Goal: Task Accomplishment & Management: Use online tool/utility

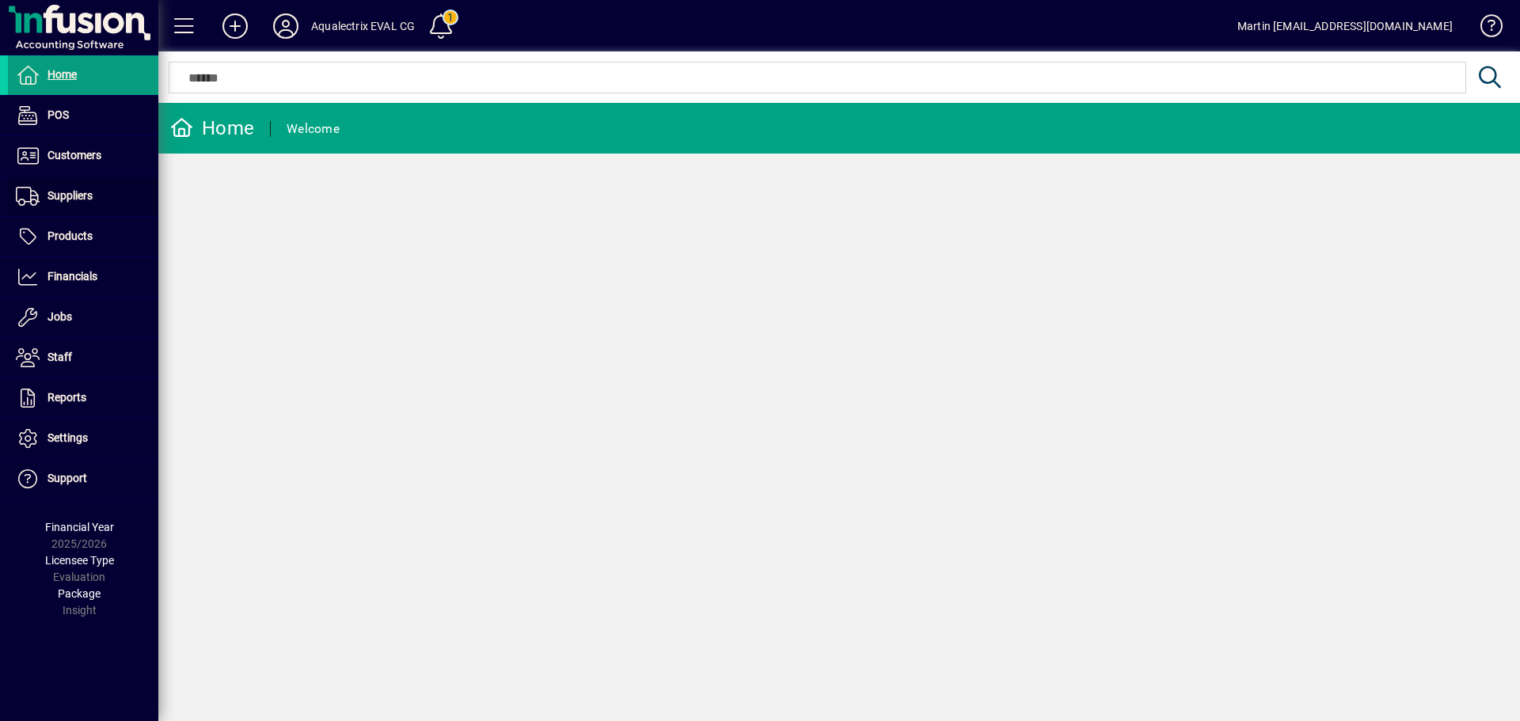
click at [78, 193] on span "Suppliers" at bounding box center [70, 195] width 45 height 13
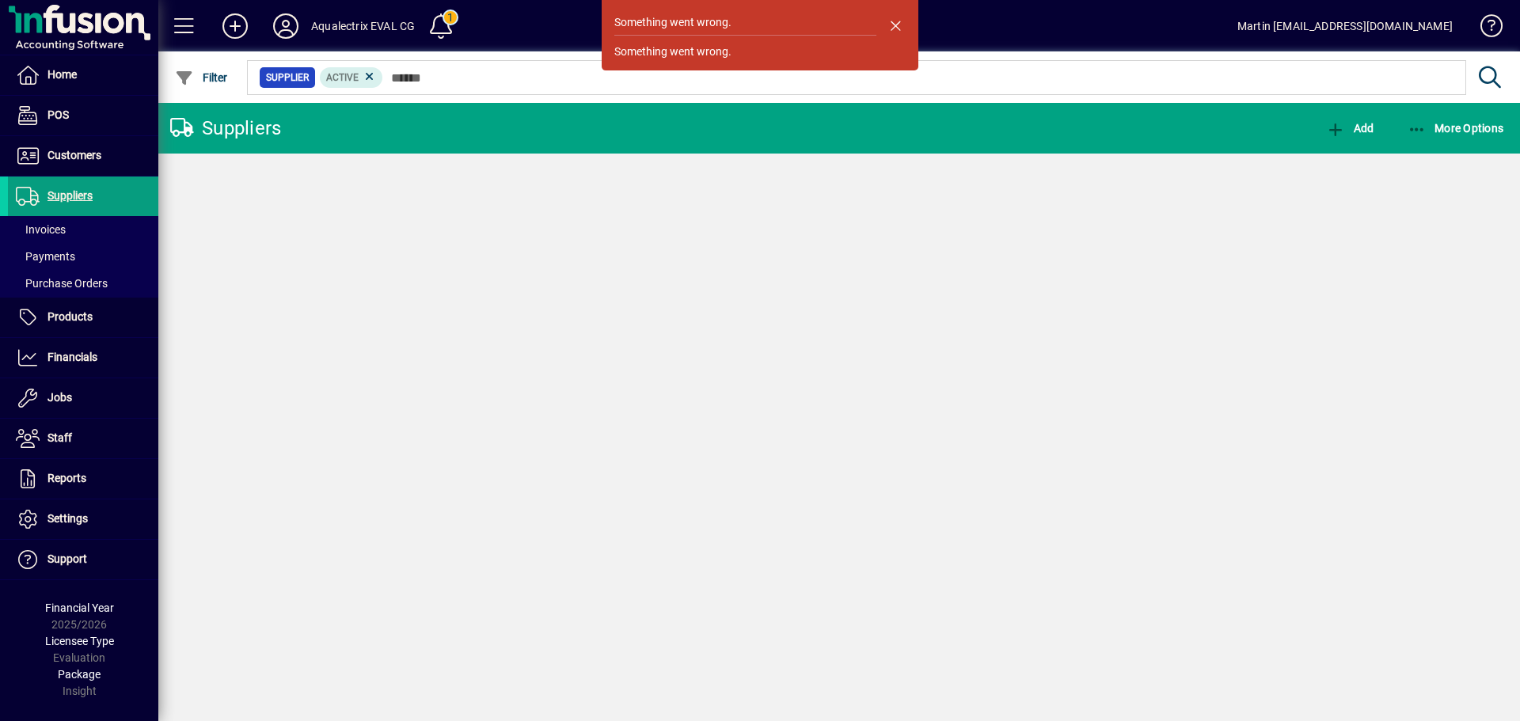
click at [278, 134] on div "Suppliers" at bounding box center [225, 128] width 111 height 25
click at [895, 23] on span "button" at bounding box center [895, 25] width 38 height 38
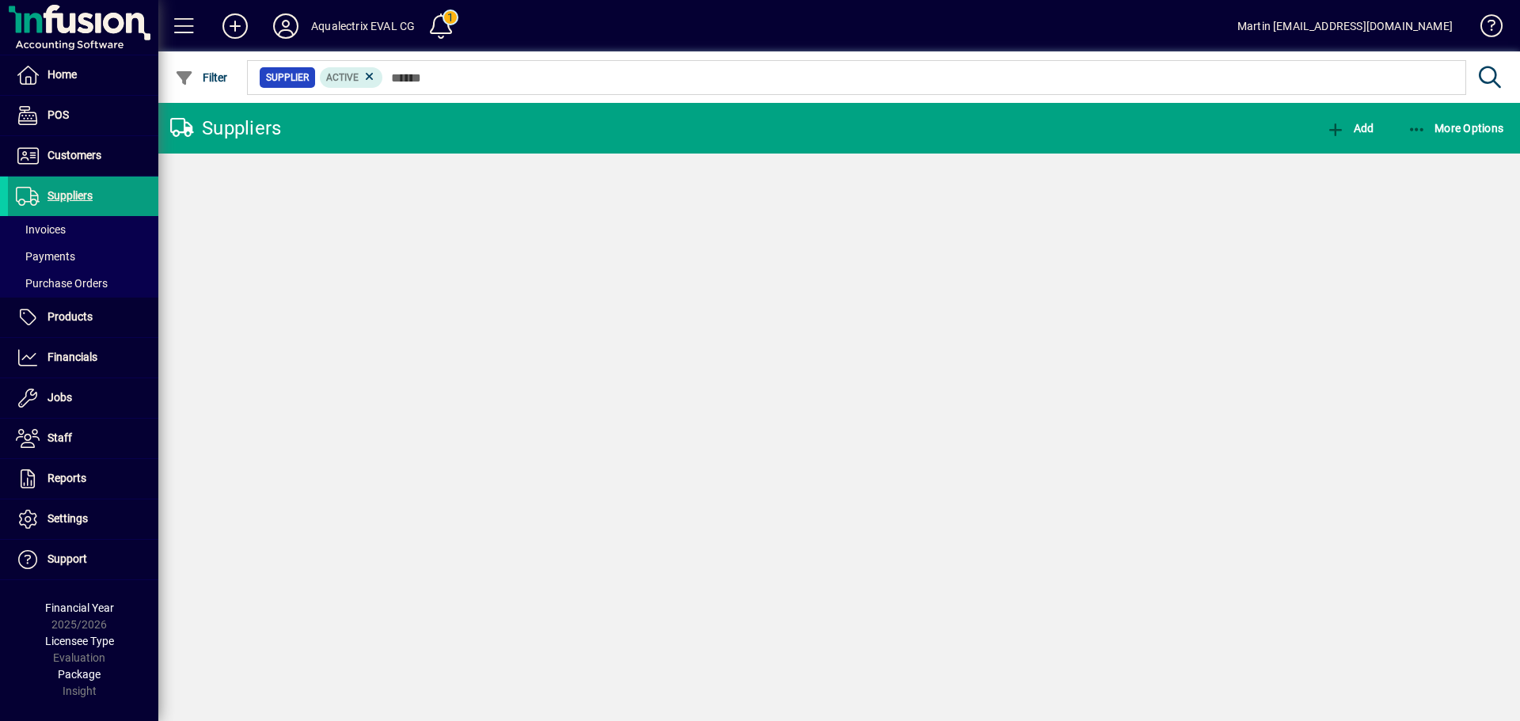
click at [58, 192] on span "Suppliers" at bounding box center [70, 195] width 45 height 13
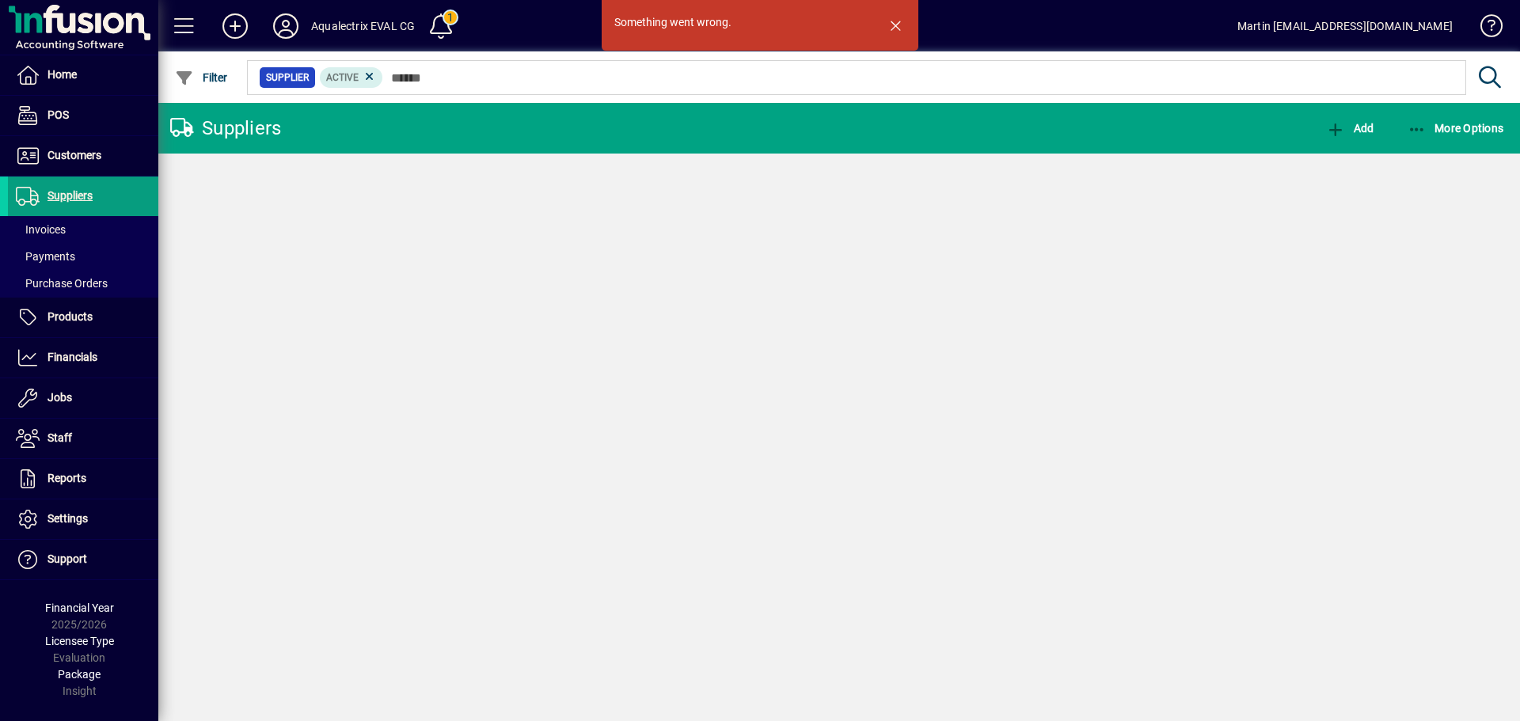
click at [371, 74] on icon at bounding box center [370, 77] width 14 height 14
click at [295, 78] on span "Supplier" at bounding box center [287, 78] width 43 height 16
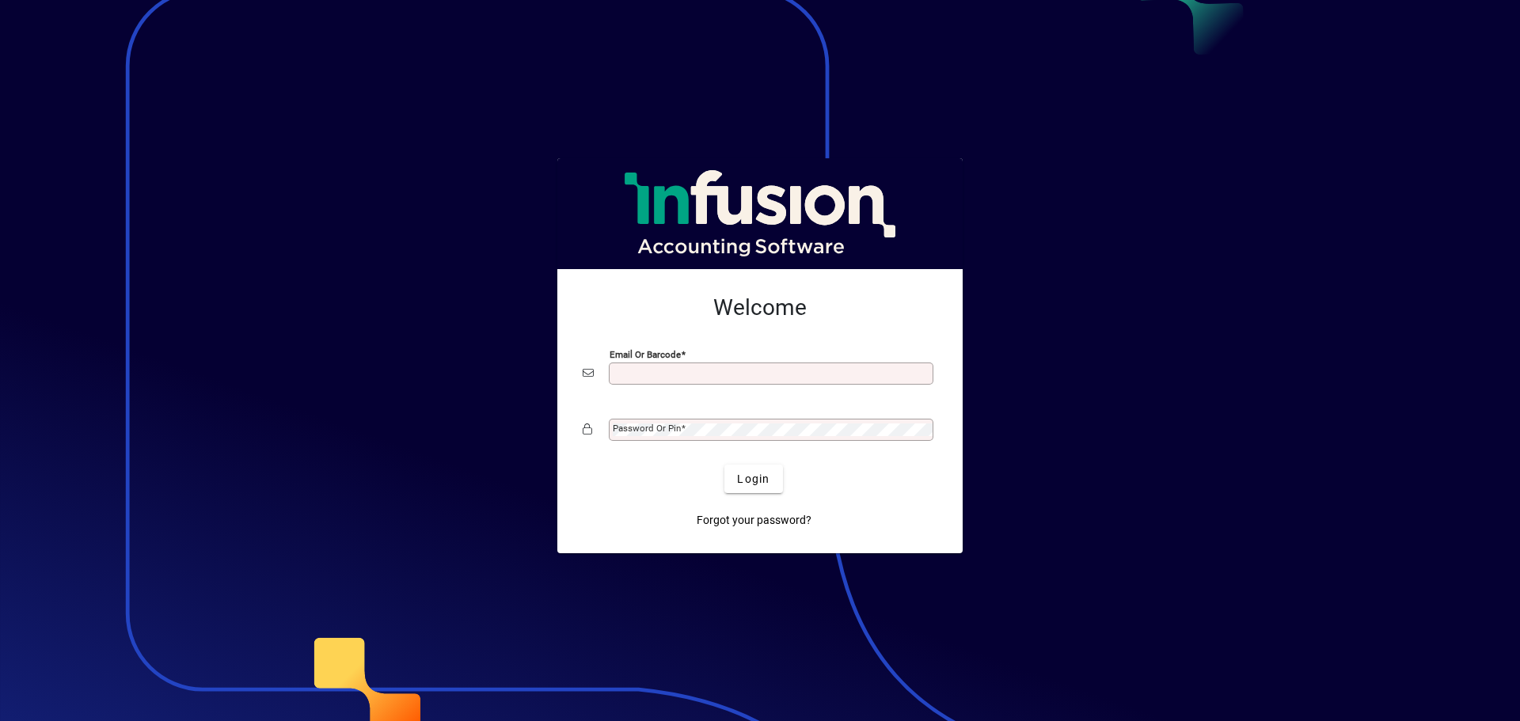
type input "**********"
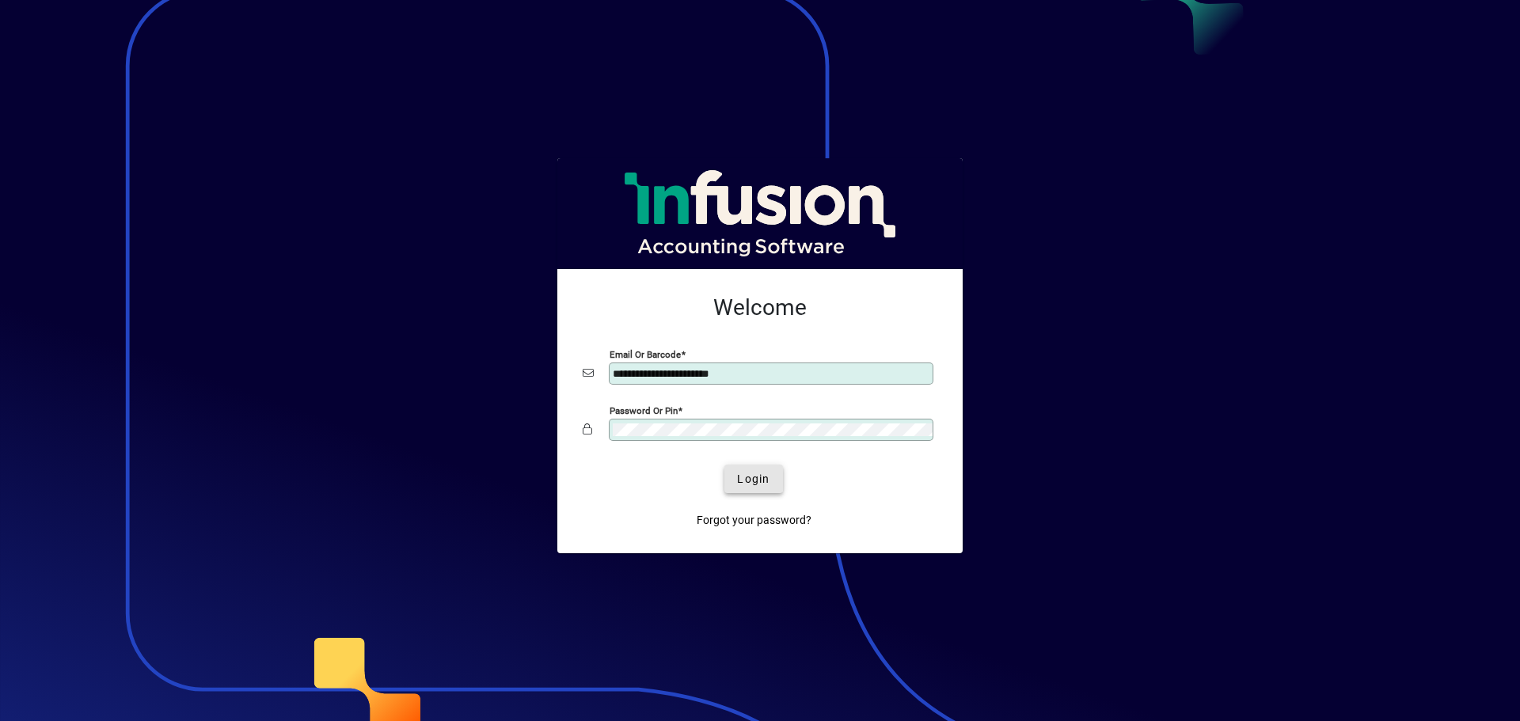
click at [739, 478] on span "Login" at bounding box center [753, 479] width 32 height 17
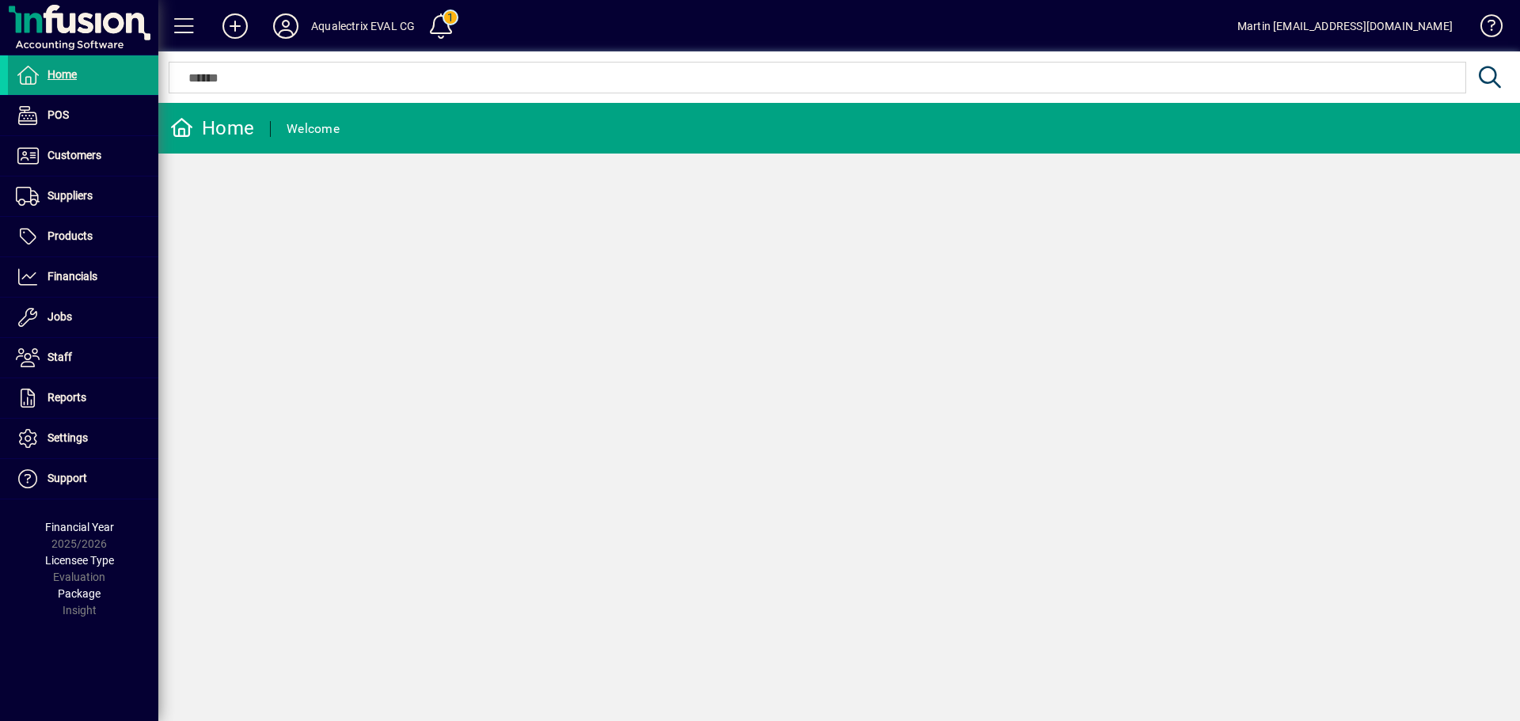
click at [60, 193] on span "Suppliers" at bounding box center [70, 195] width 45 height 13
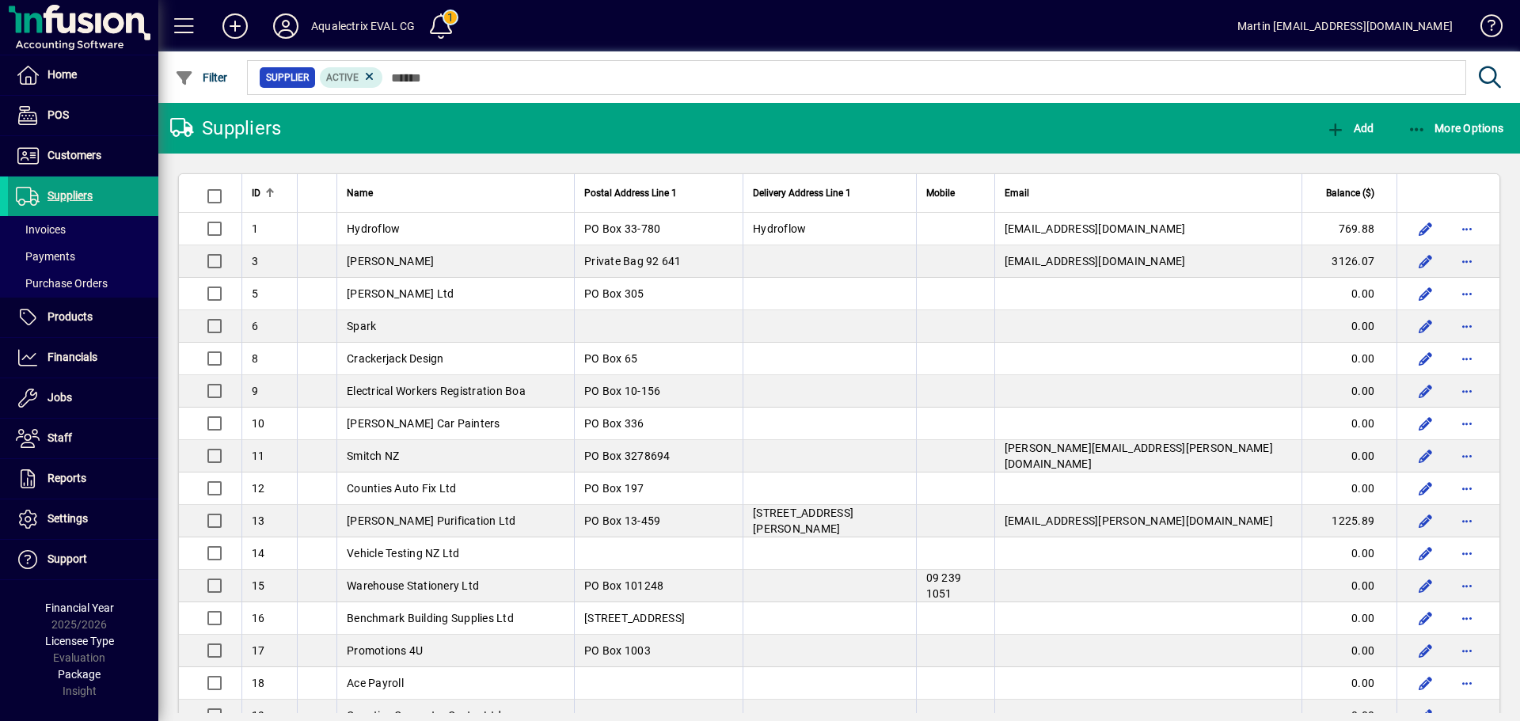
click at [104, 232] on span at bounding box center [83, 230] width 150 height 38
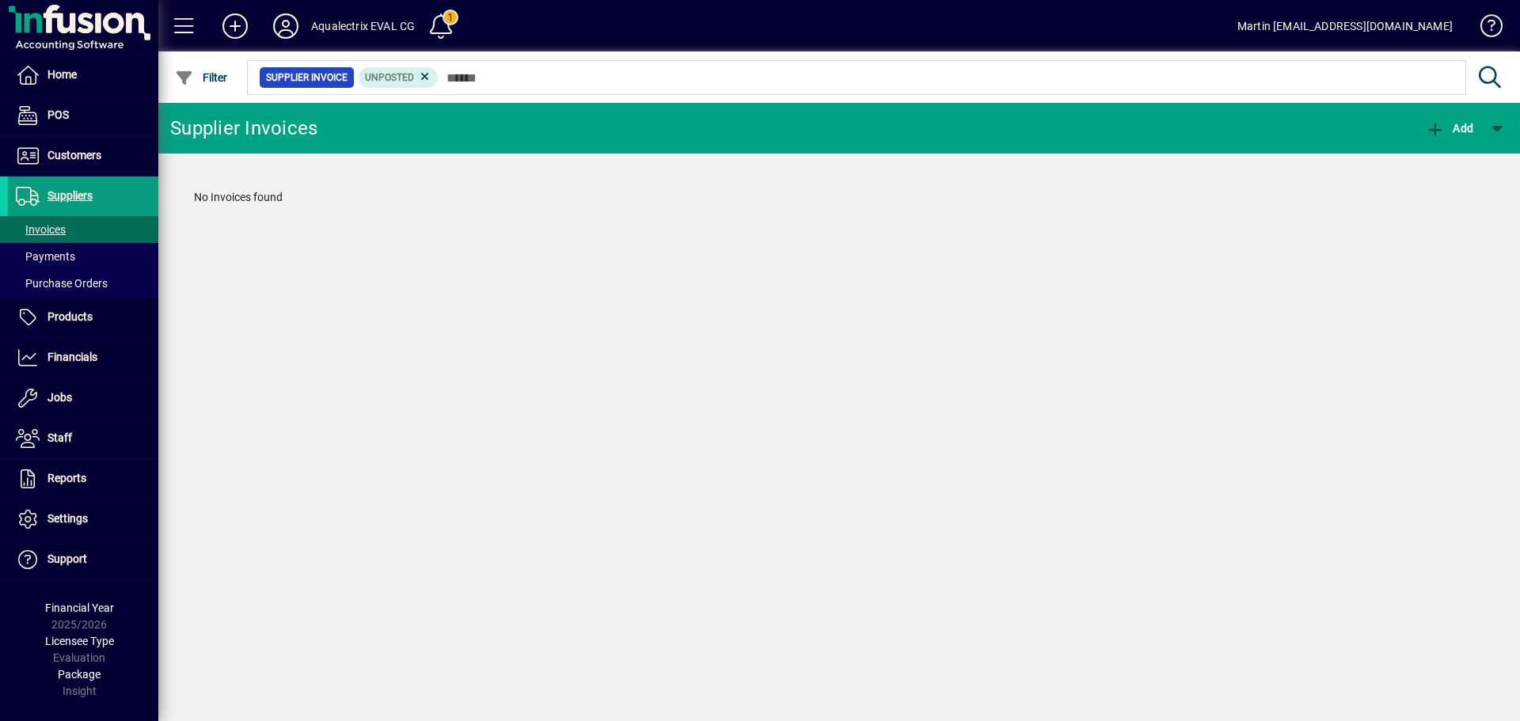
click at [89, 252] on span at bounding box center [83, 257] width 150 height 38
click at [88, 276] on span "Purchase Orders" at bounding box center [58, 284] width 100 height 17
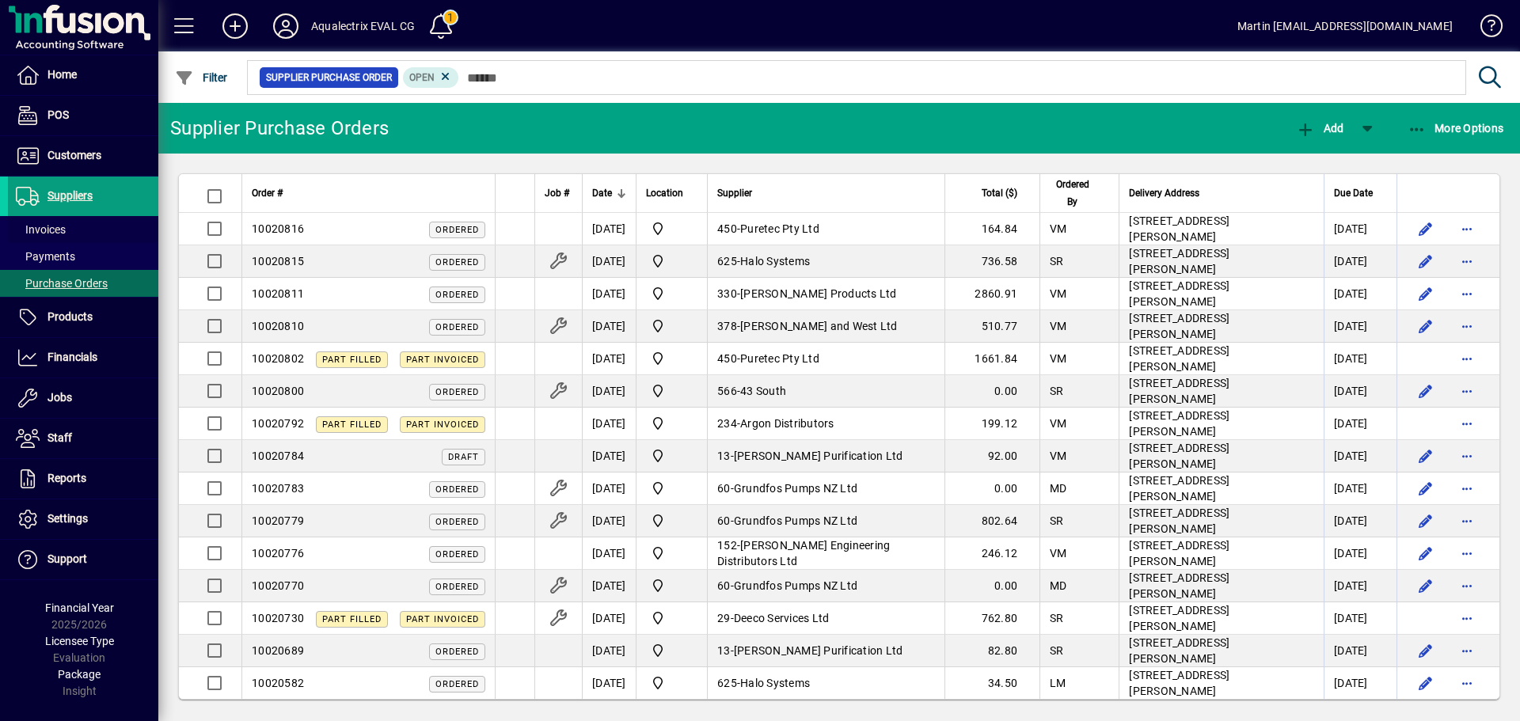
click at [49, 228] on span "Invoices" at bounding box center [41, 229] width 50 height 13
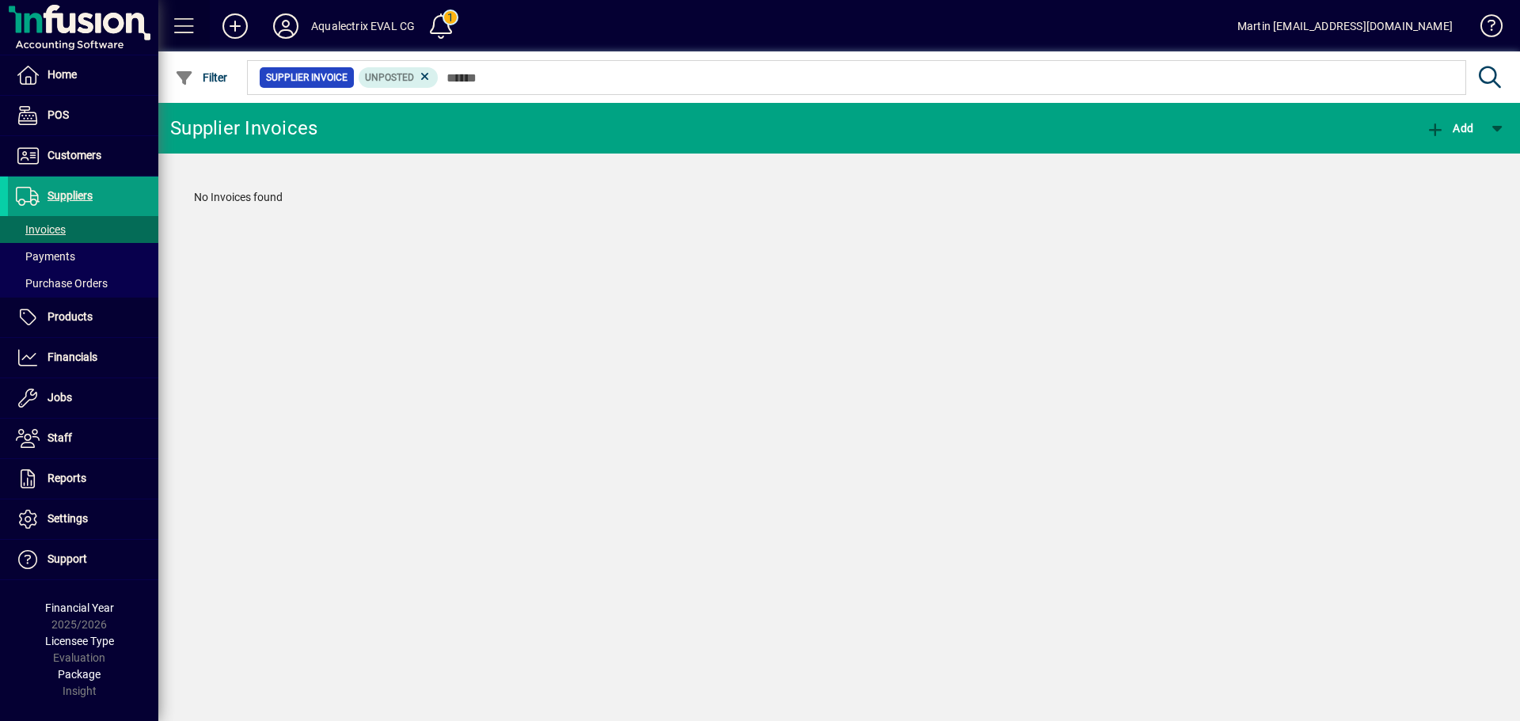
click at [181, 21] on span at bounding box center [184, 26] width 38 height 38
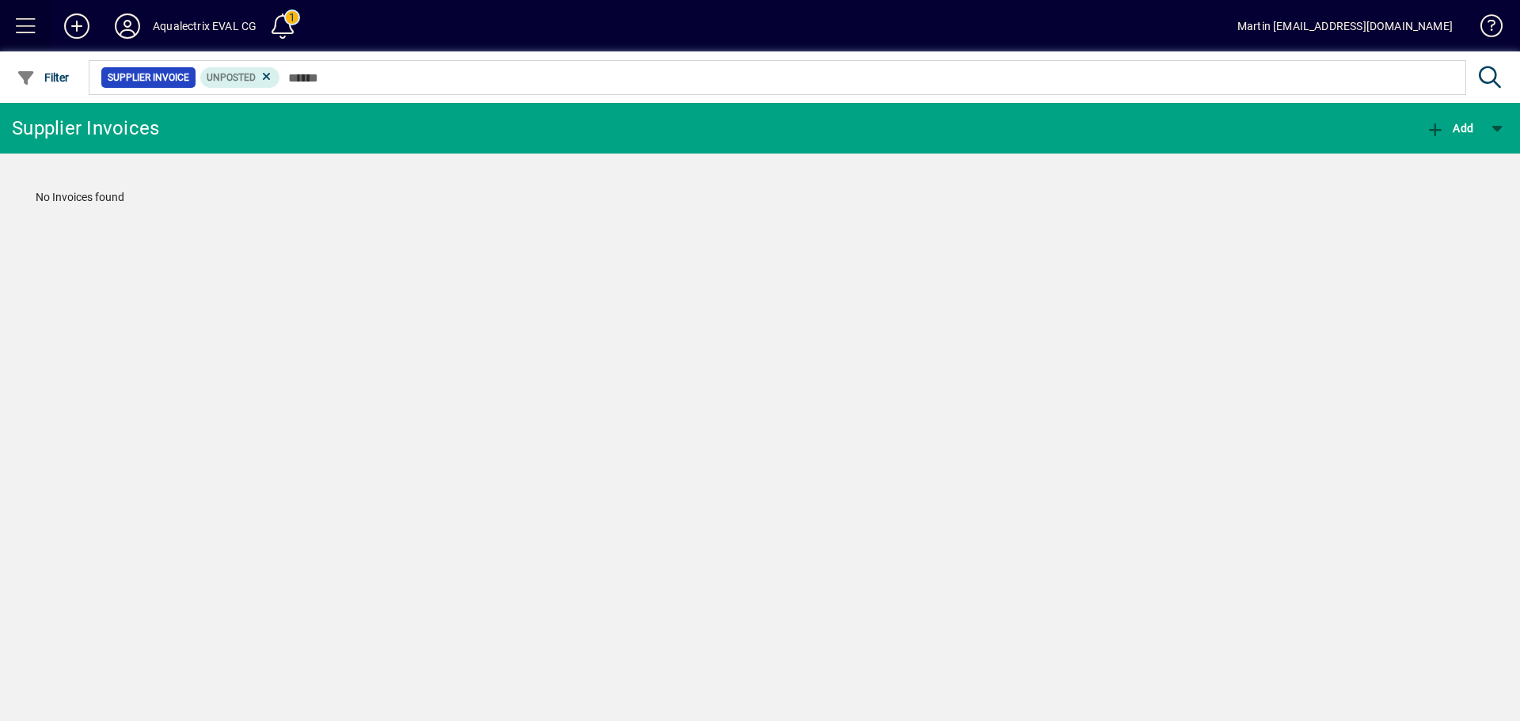
click at [25, 22] on span at bounding box center [26, 26] width 38 height 38
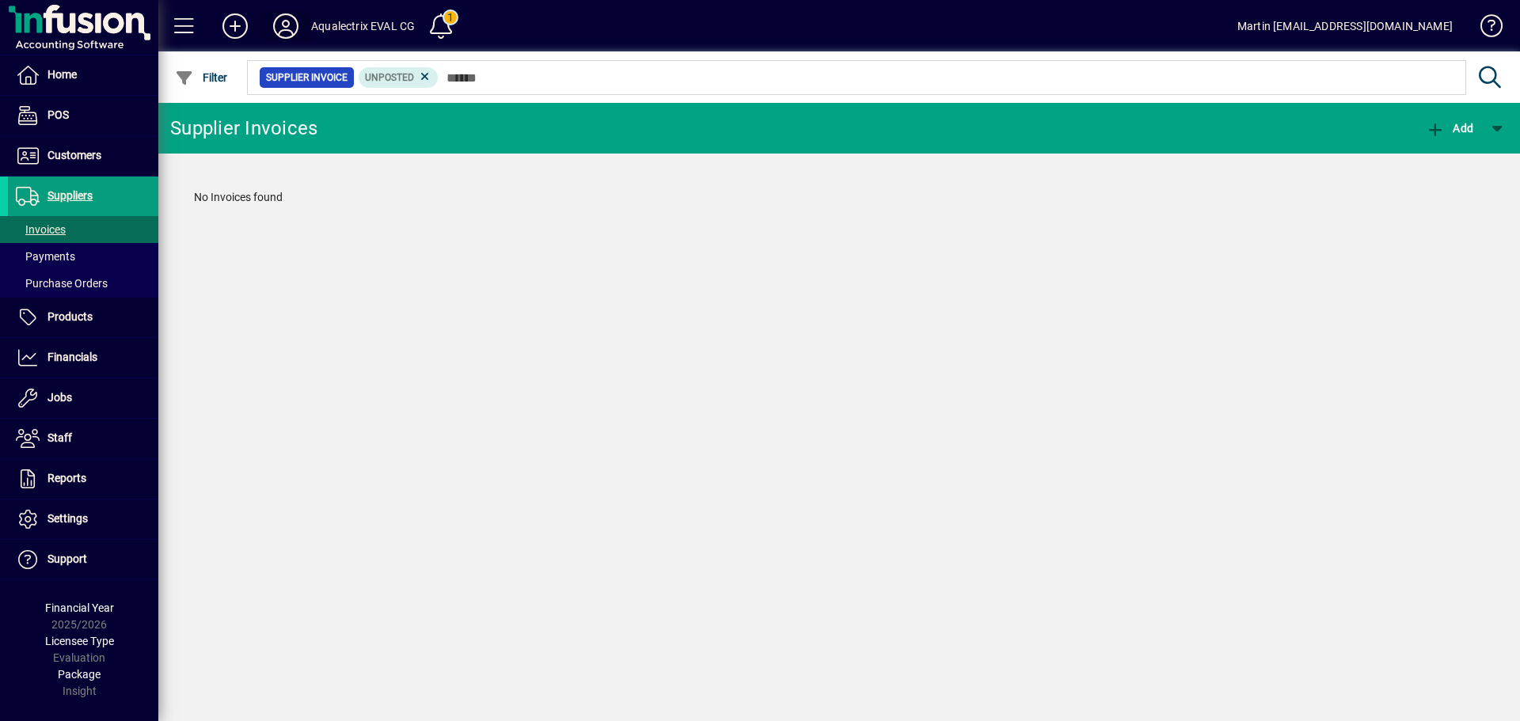
click at [284, 24] on icon at bounding box center [286, 25] width 32 height 25
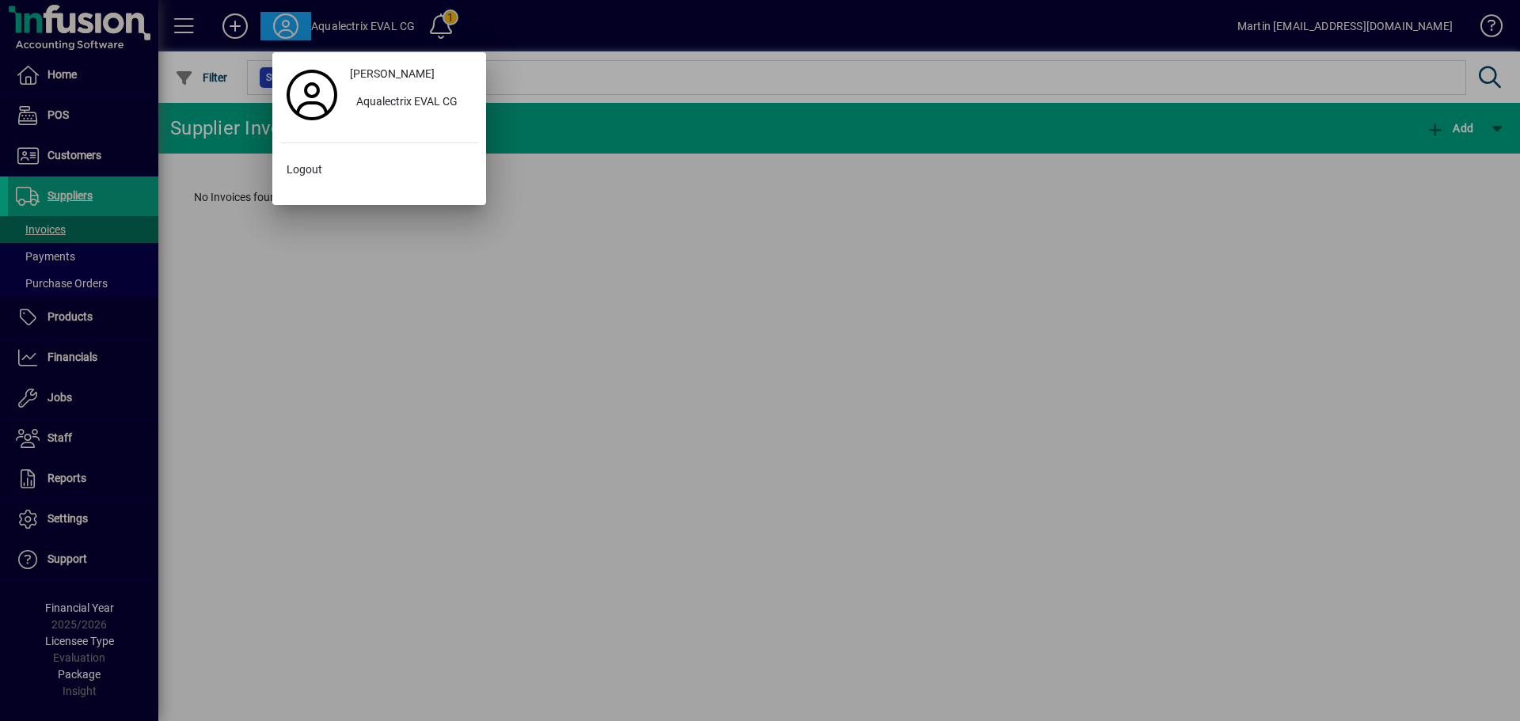
click at [284, 24] on div at bounding box center [760, 360] width 1520 height 721
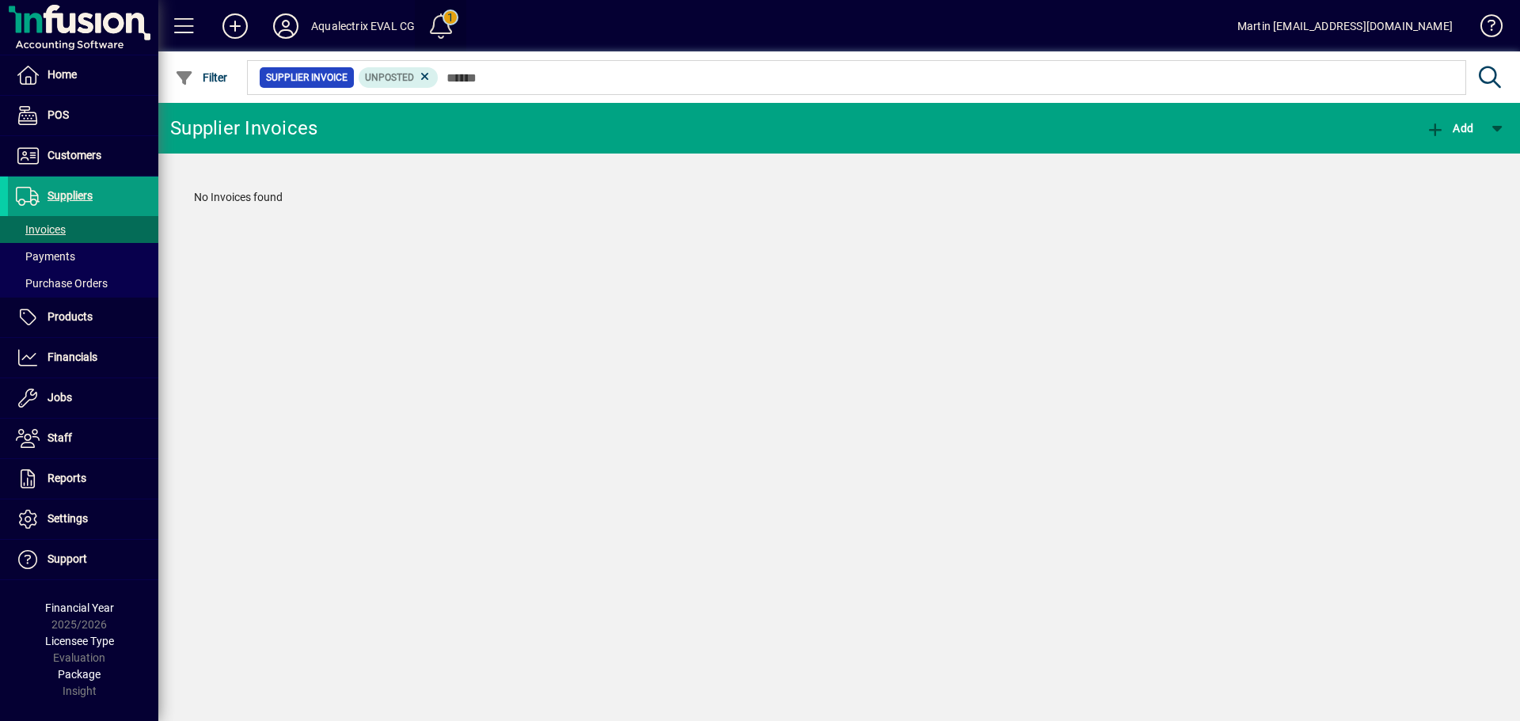
click at [442, 26] on span at bounding box center [441, 26] width 38 height 38
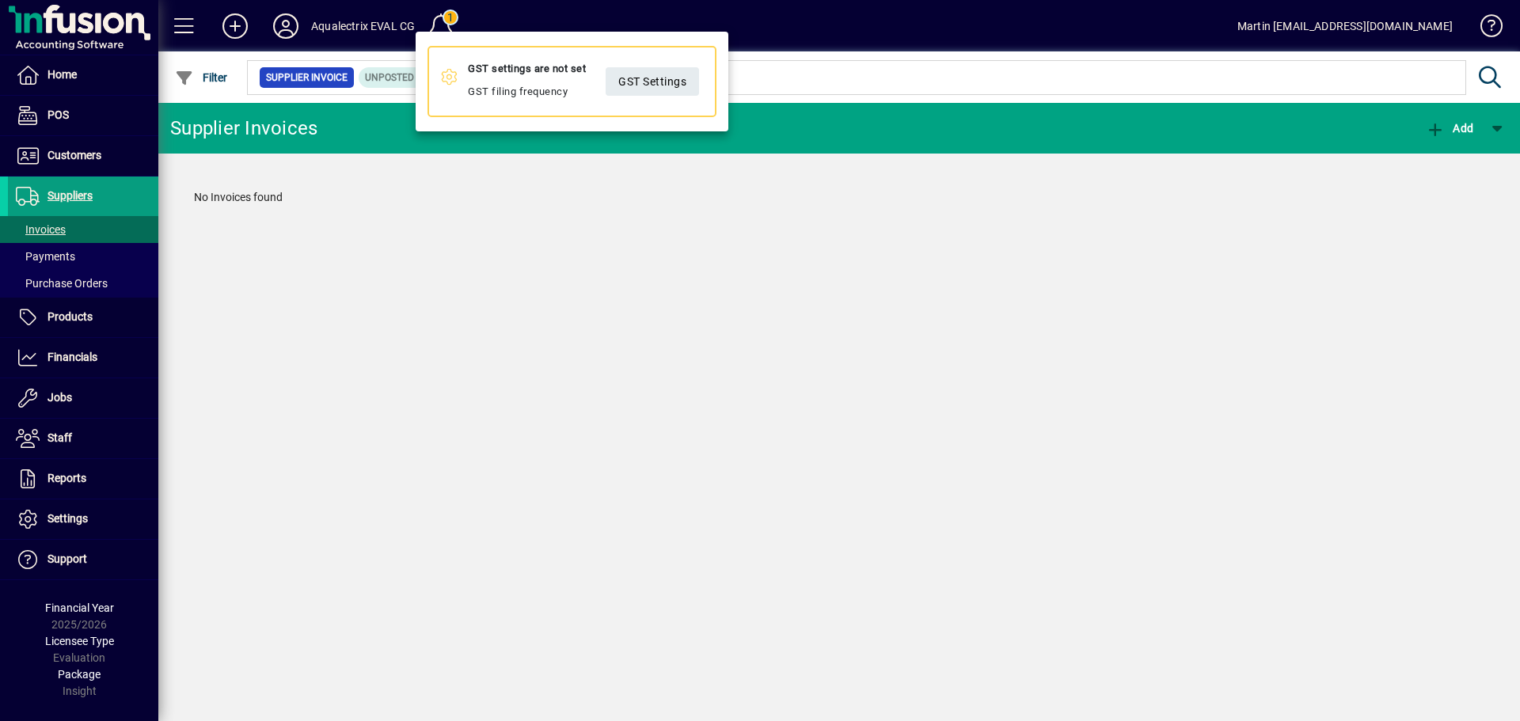
click at [442, 26] on div at bounding box center [760, 360] width 1520 height 721
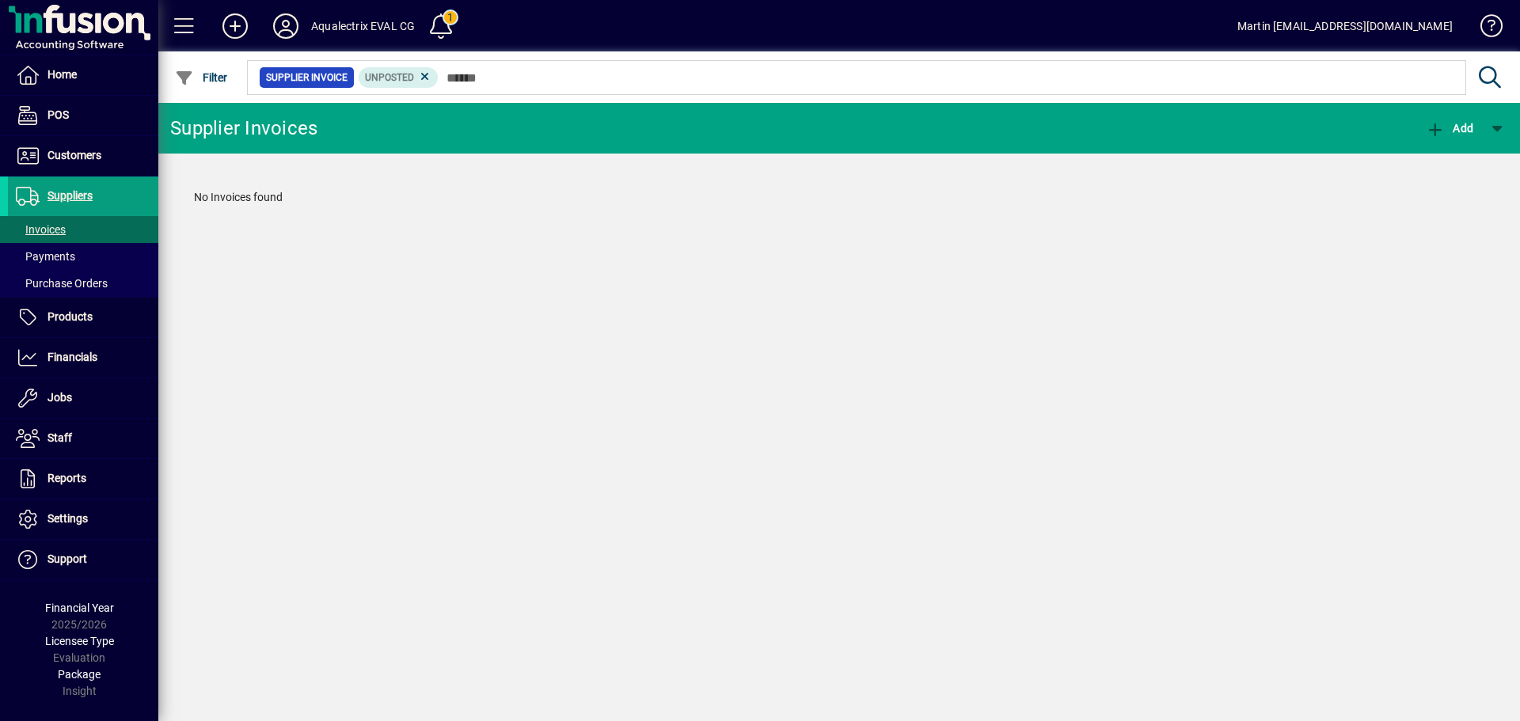
click at [237, 26] on icon at bounding box center [235, 25] width 32 height 25
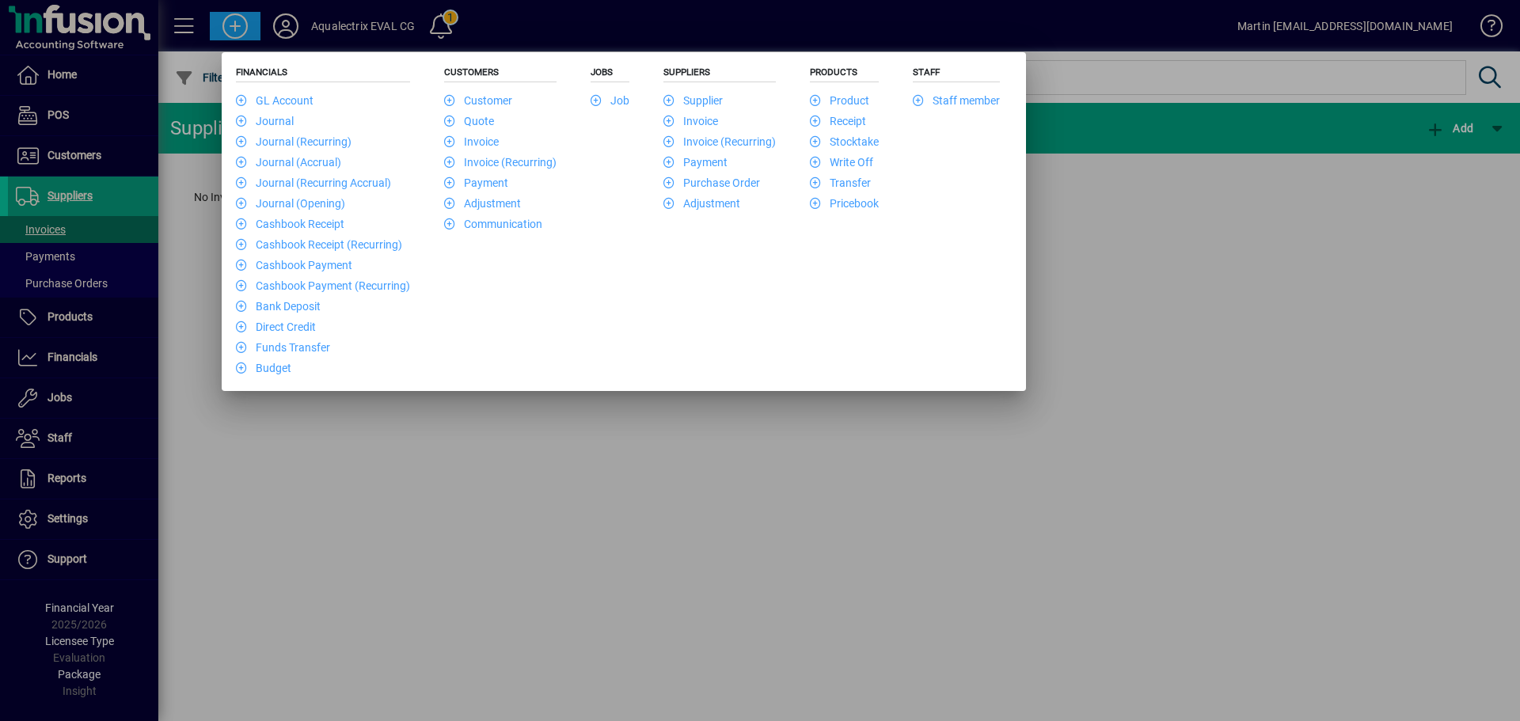
click at [666, 120] on icon at bounding box center [673, 121] width 20 height 11
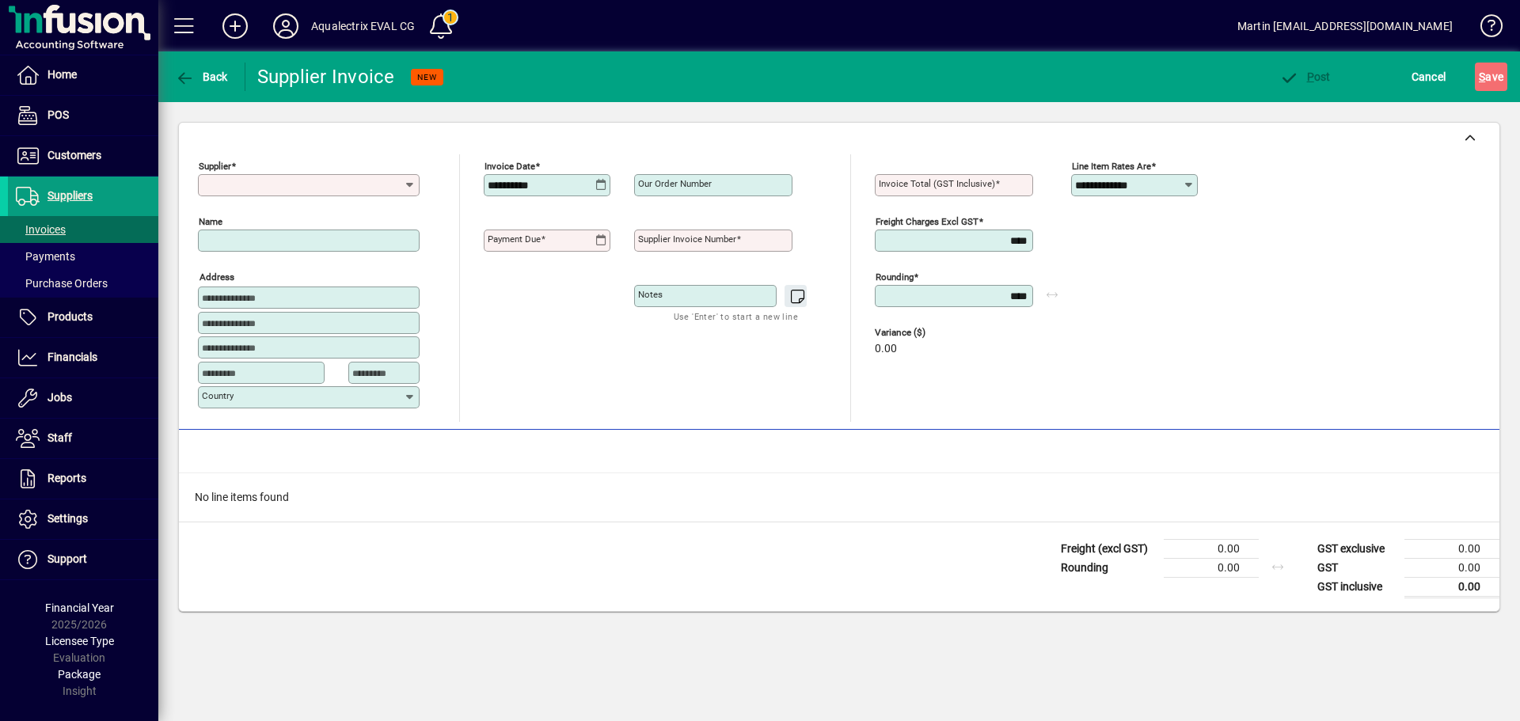
click at [1431, 73] on span "Cancel" at bounding box center [1429, 76] width 35 height 25
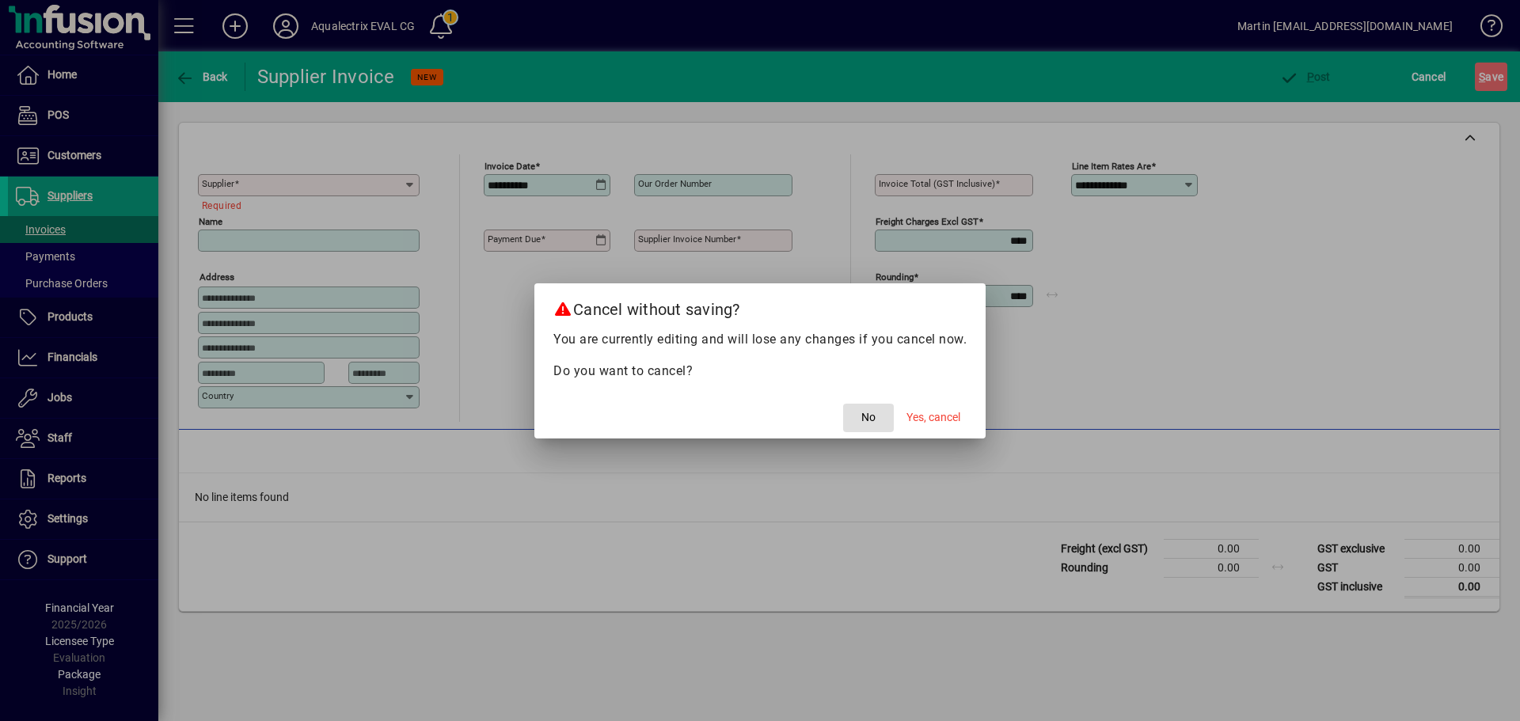
click at [869, 416] on span "No" at bounding box center [868, 417] width 14 height 17
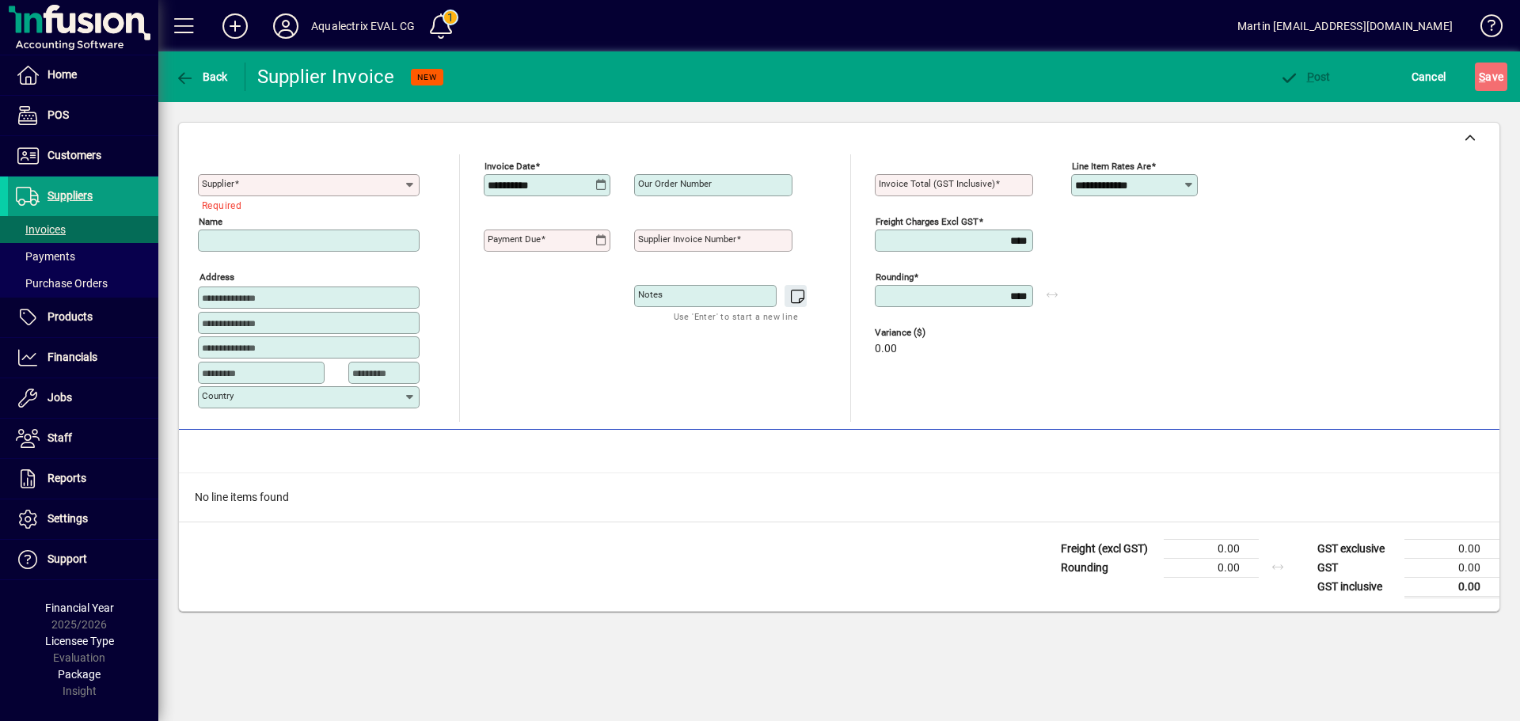
click at [191, 74] on icon "button" at bounding box center [185, 78] width 20 height 16
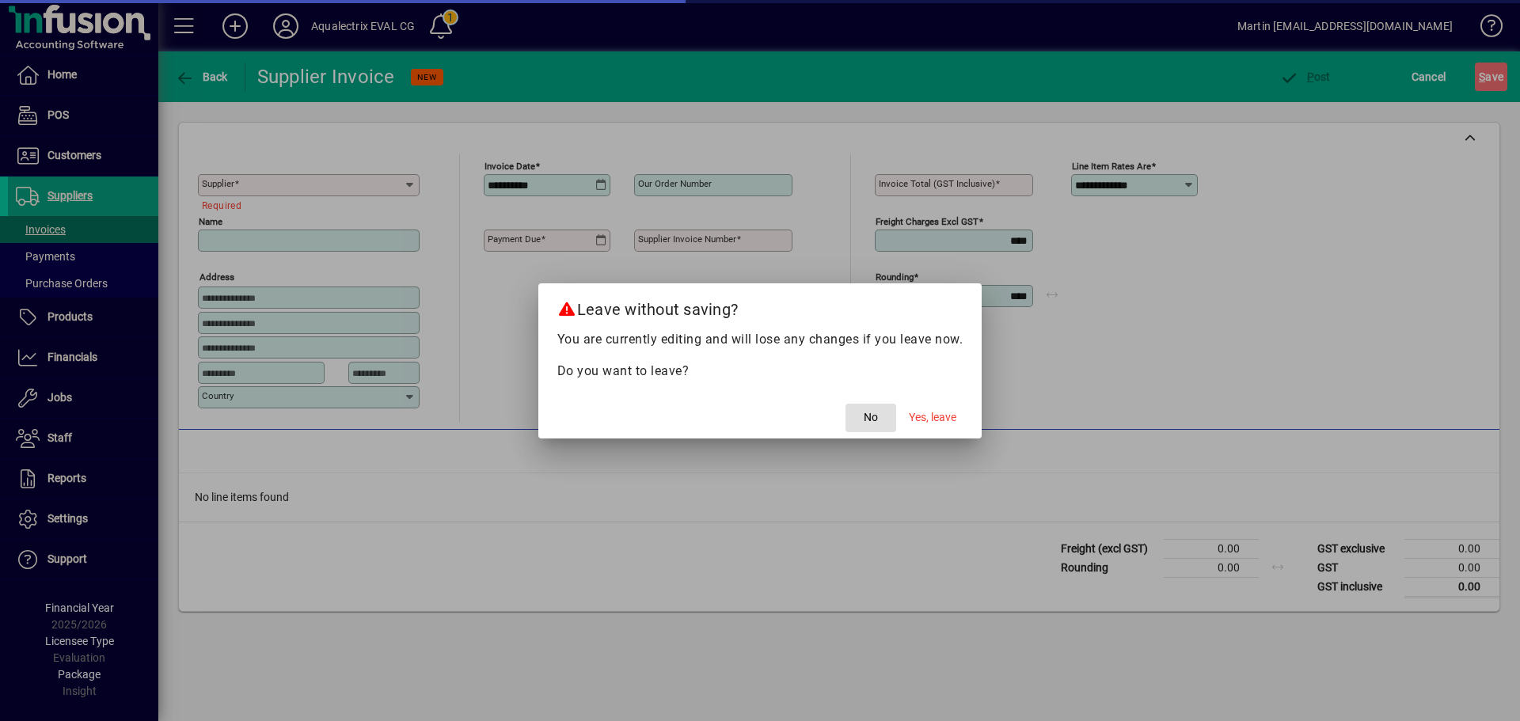
click at [919, 412] on span "Yes, leave" at bounding box center [933, 417] width 48 height 17
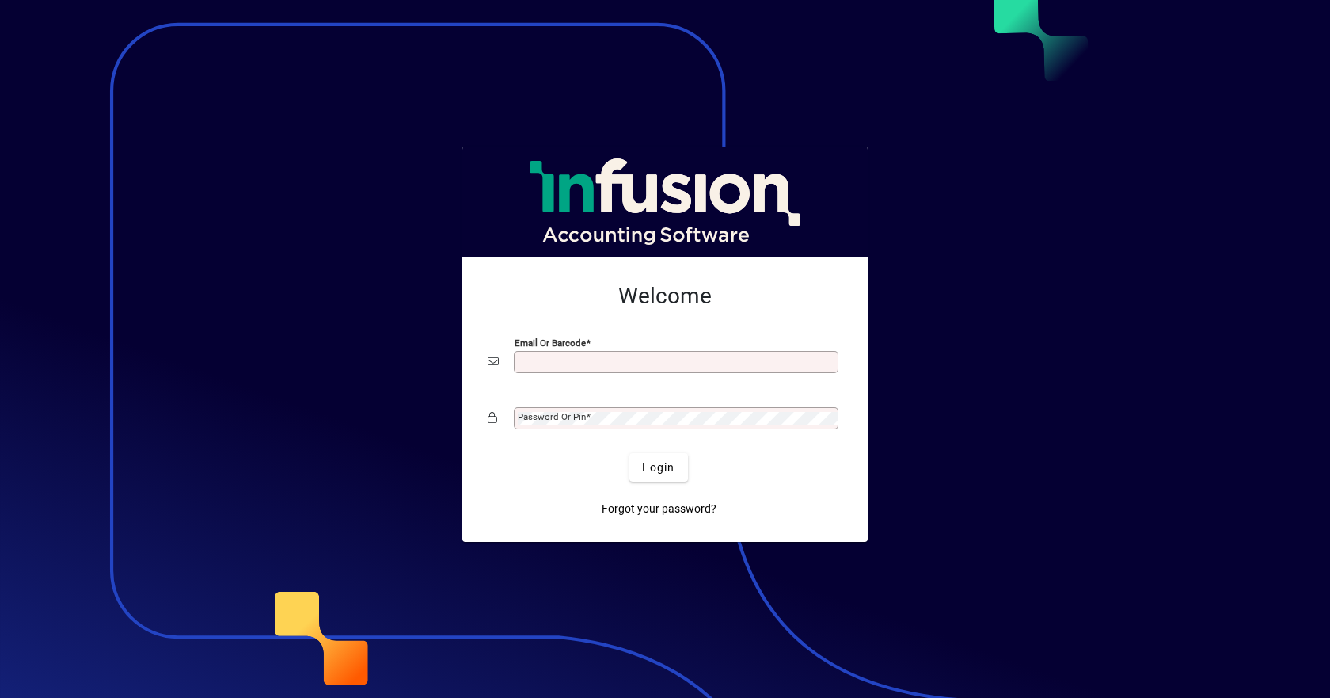
type input "**********"
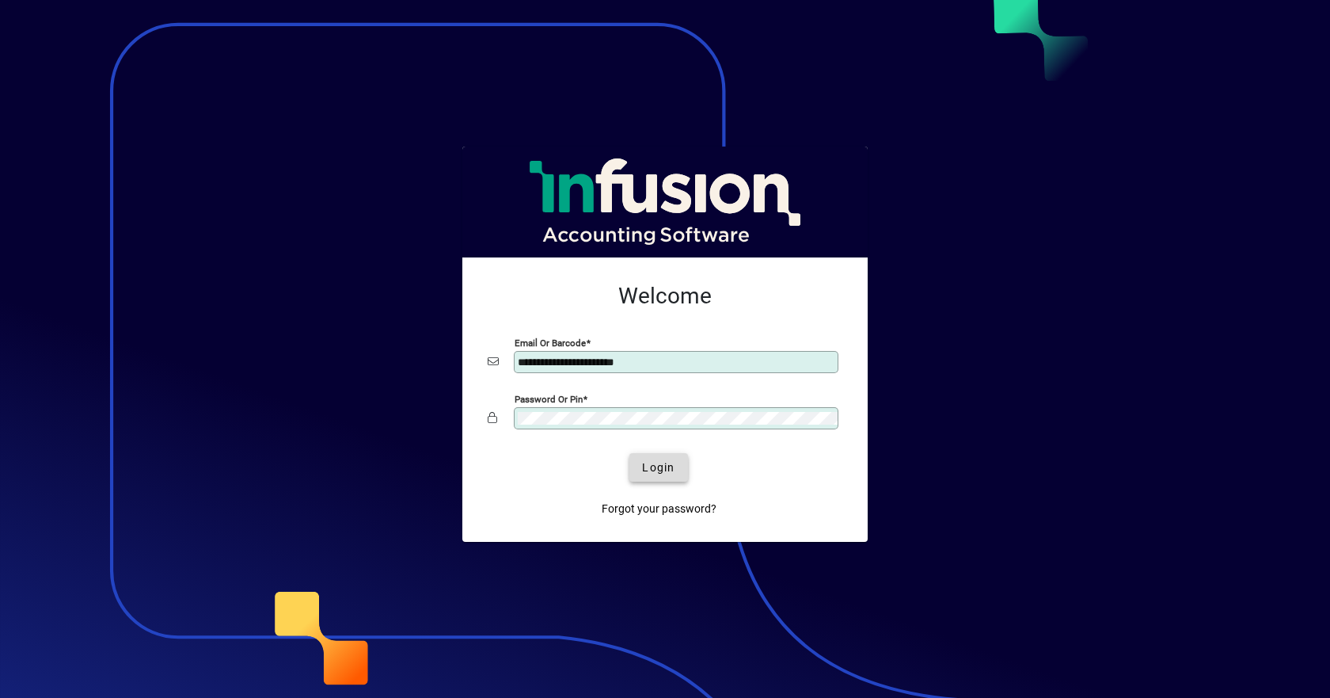
click at [663, 470] on span "Login" at bounding box center [658, 467] width 32 height 17
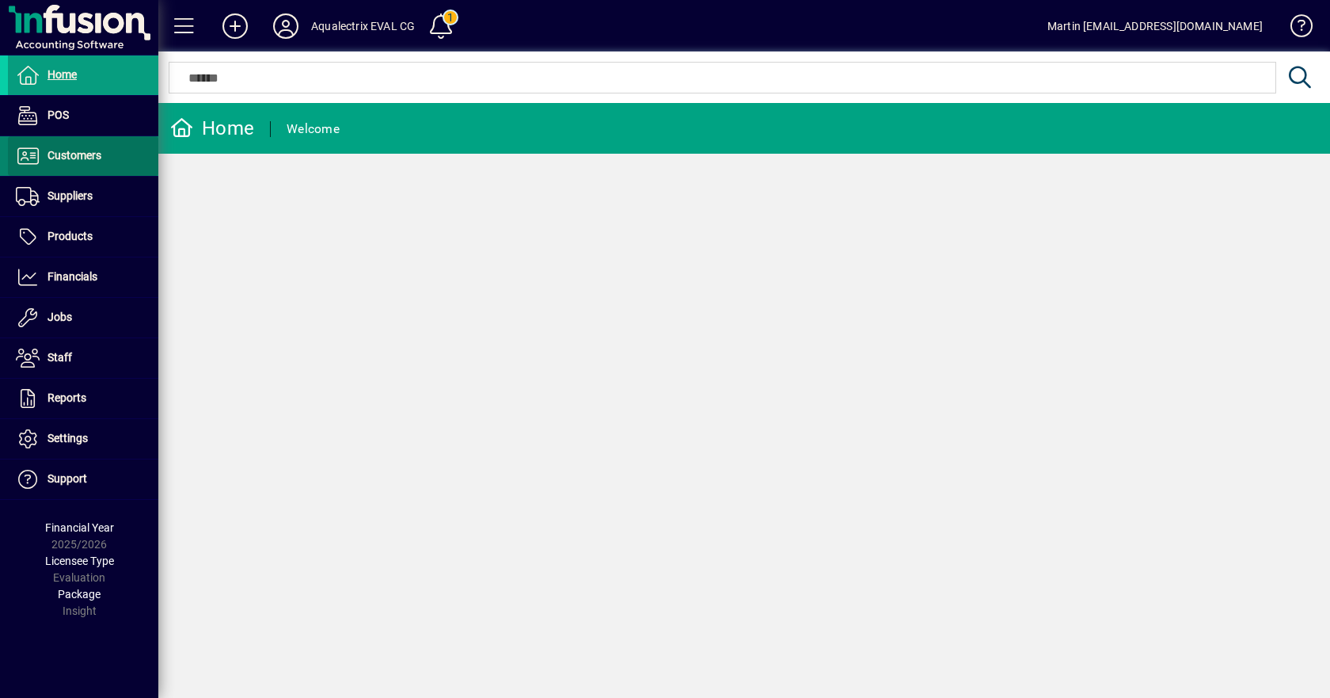
click at [74, 150] on span "Customers" at bounding box center [75, 155] width 54 height 13
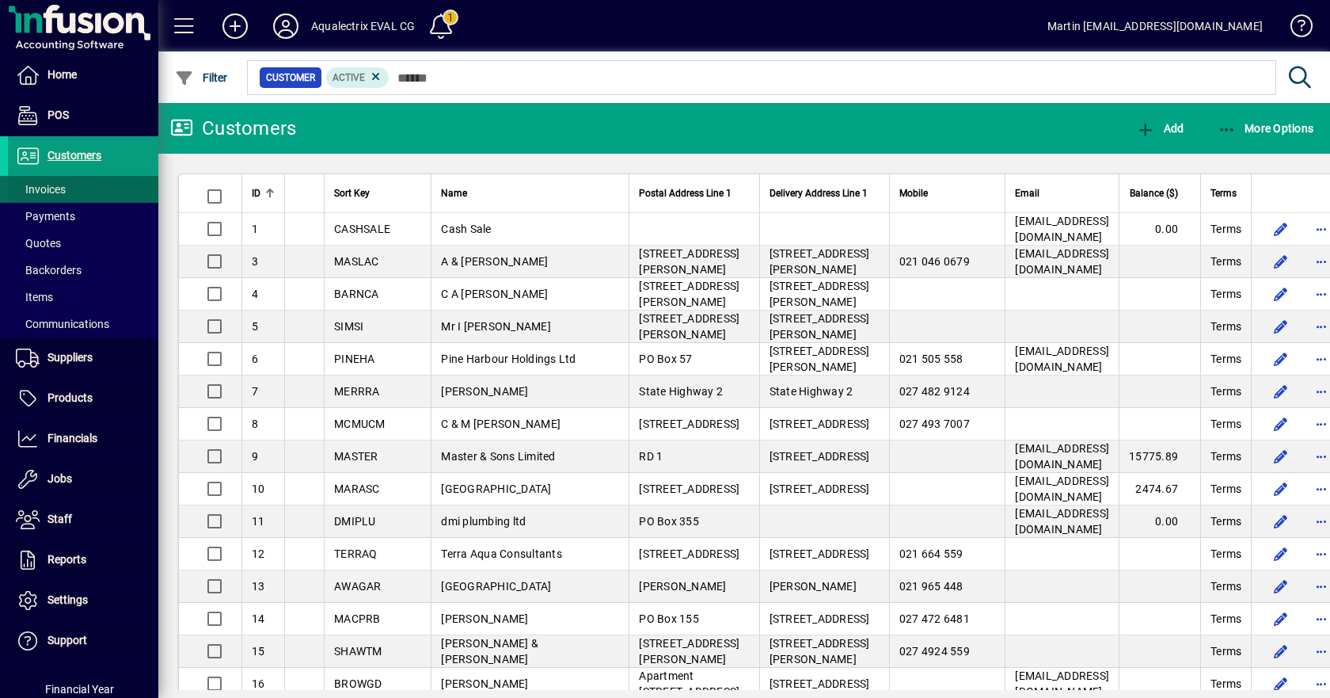
click at [44, 191] on span "Invoices" at bounding box center [41, 189] width 50 height 13
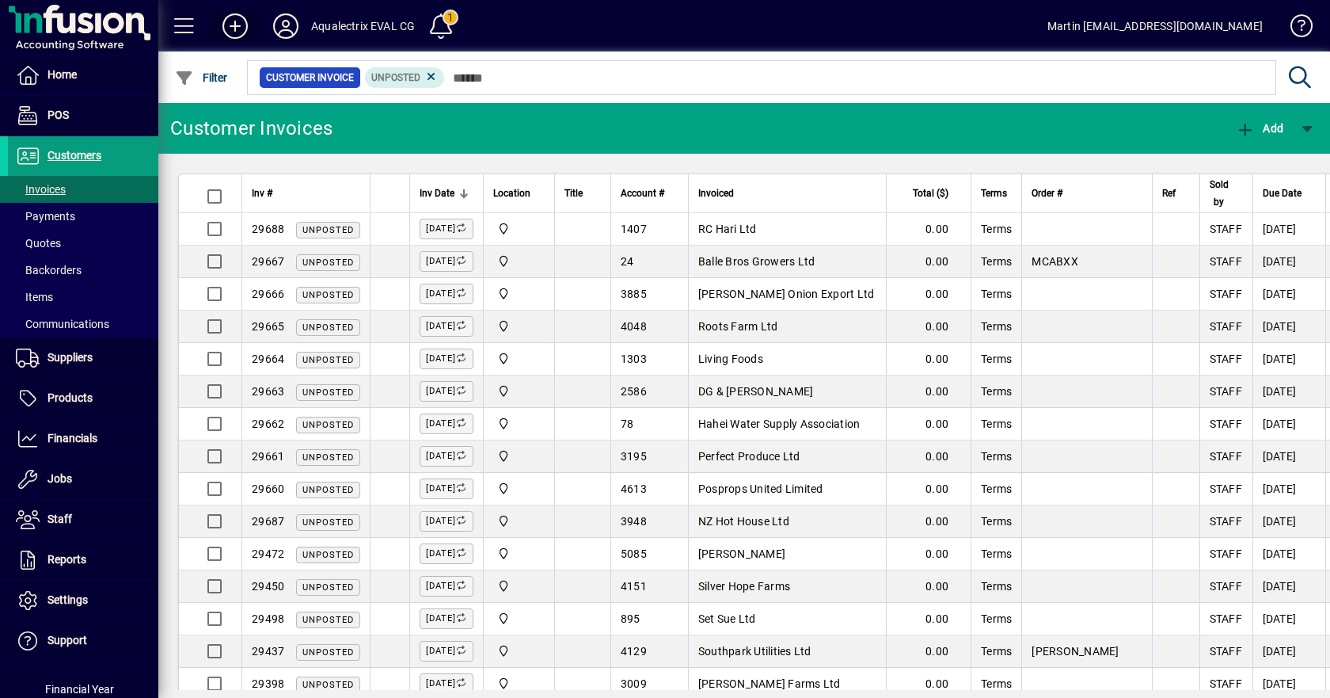
click at [232, 24] on icon at bounding box center [235, 25] width 32 height 25
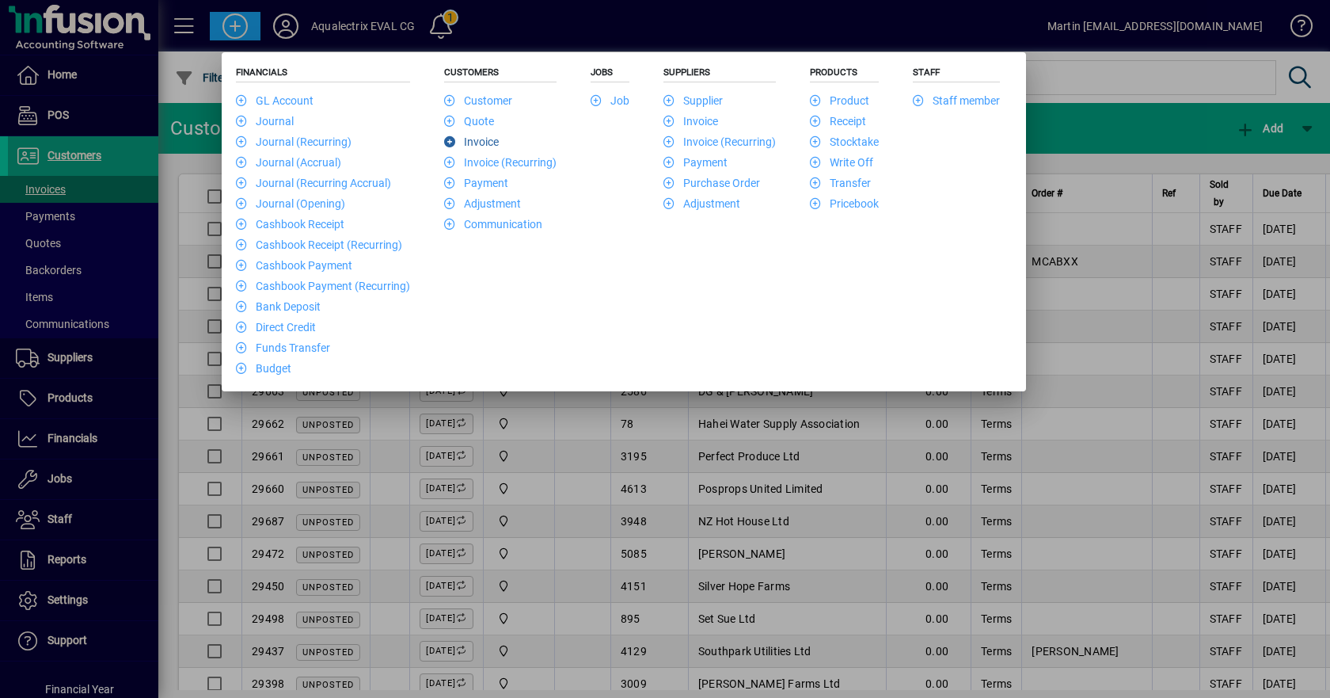
click at [482, 139] on link "Invoice" at bounding box center [471, 141] width 55 height 13
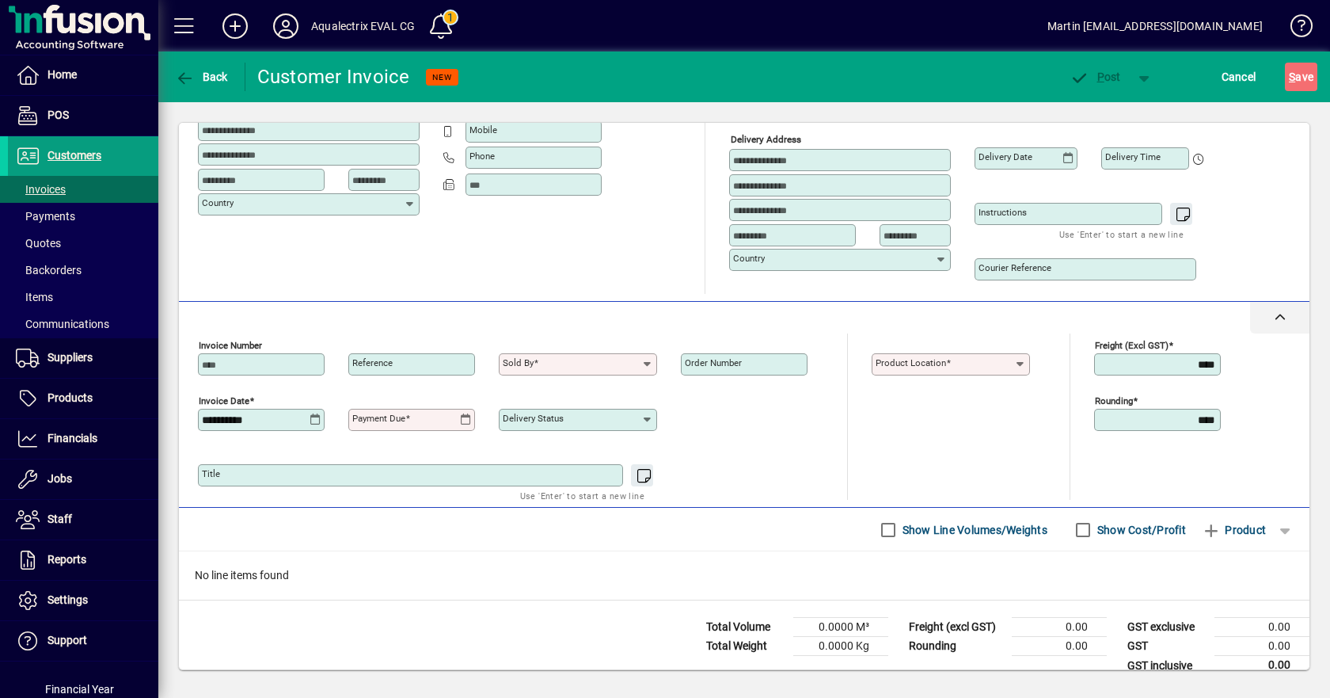
scroll to position [205, 0]
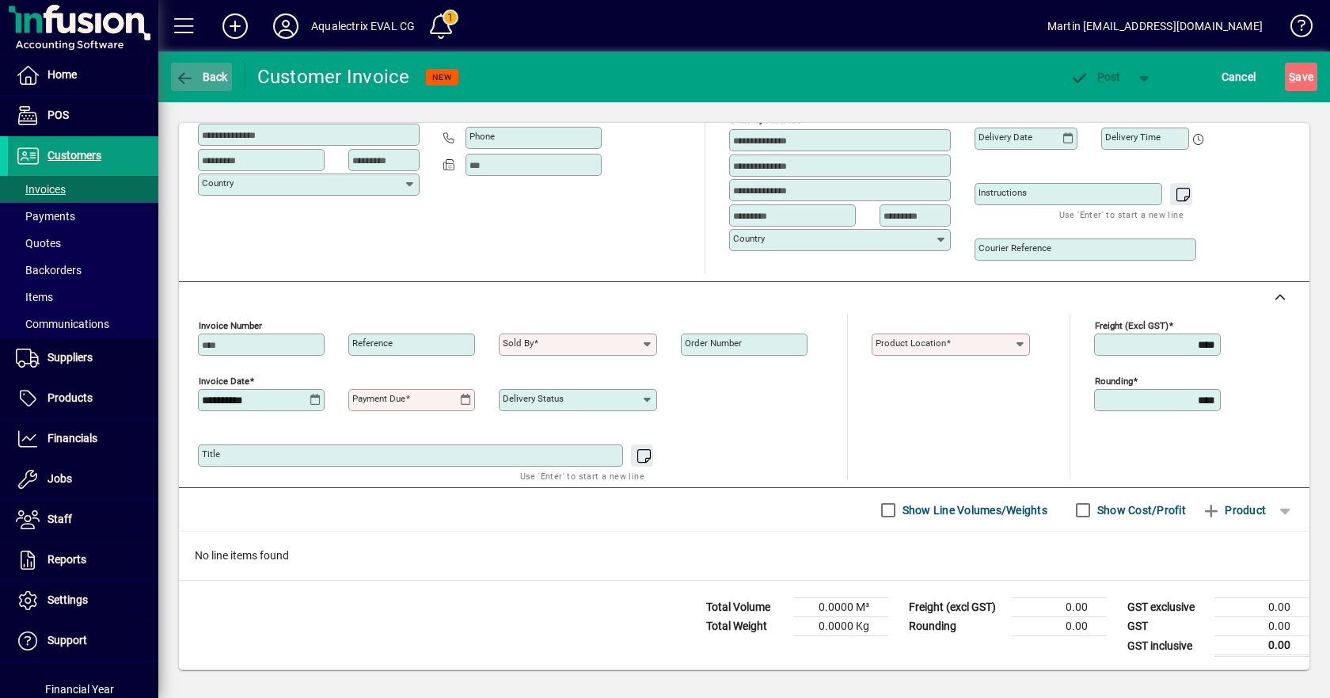
click at [184, 76] on icon "button" at bounding box center [185, 78] width 20 height 16
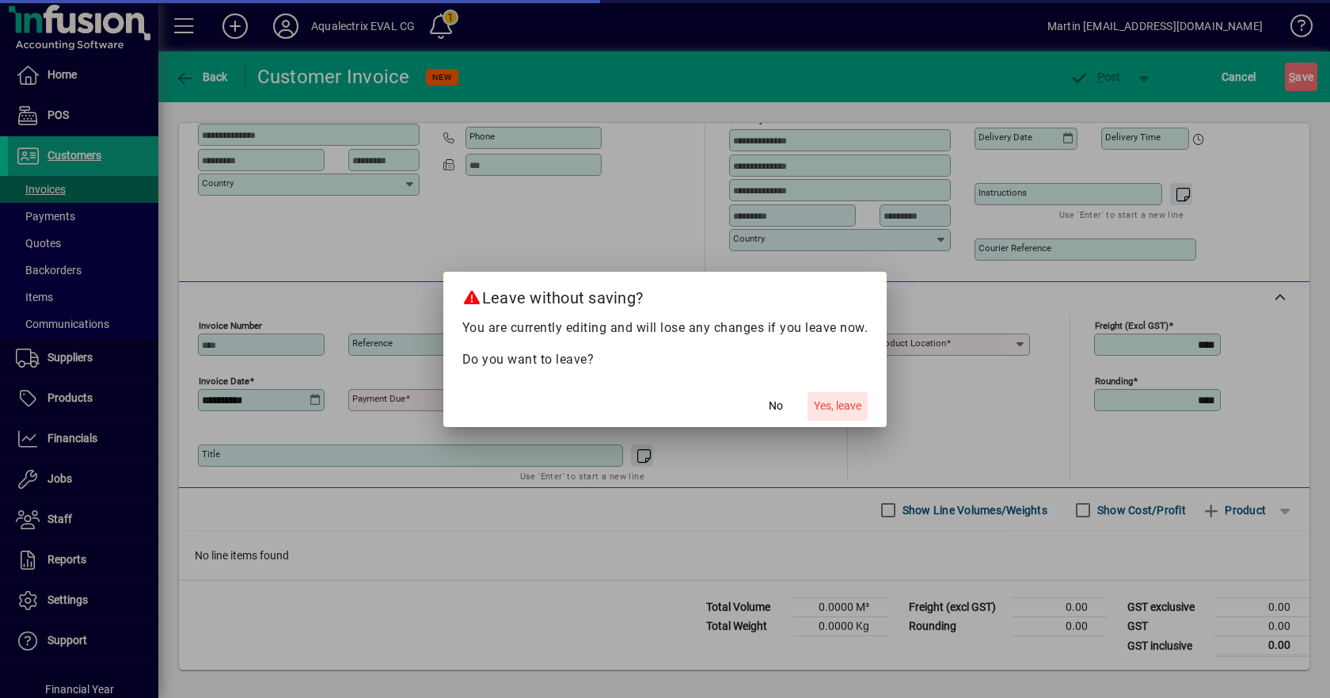
click at [820, 405] on span "Yes, leave" at bounding box center [838, 405] width 48 height 17
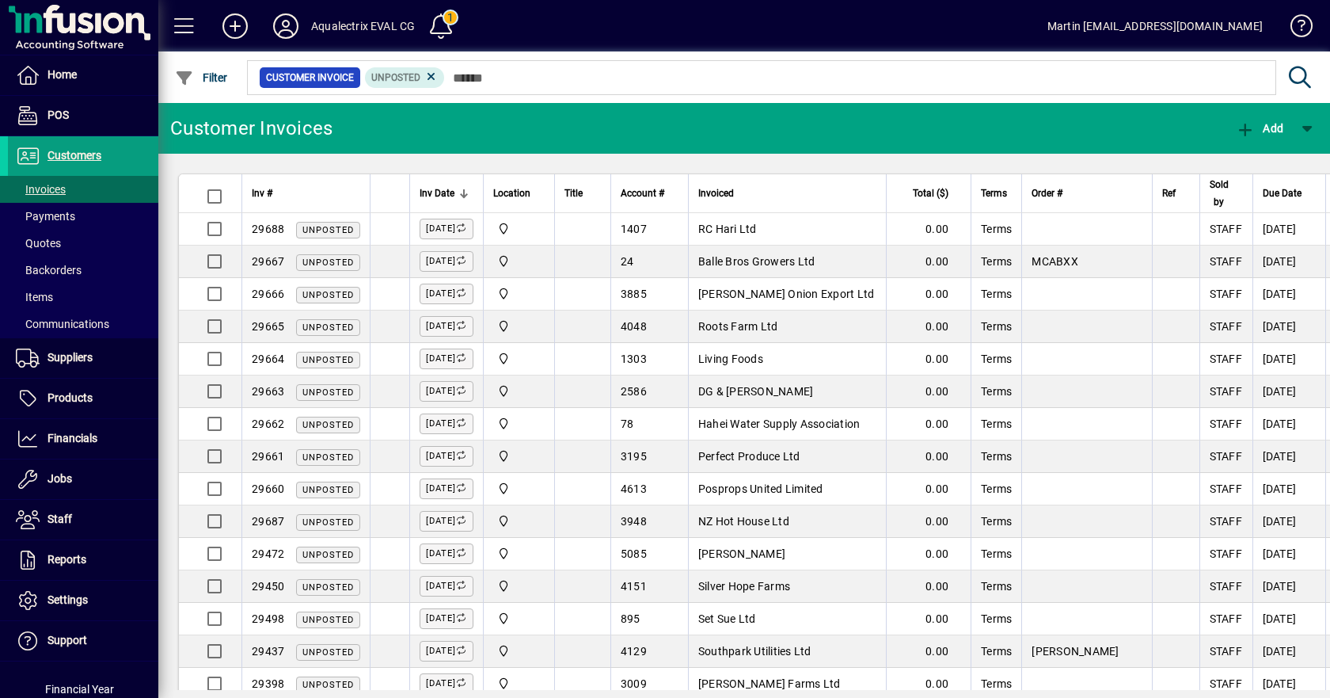
click at [397, 138] on mat-toolbar-row "Customer Invoices Add" at bounding box center [744, 128] width 1172 height 51
click at [40, 187] on span "Invoices" at bounding box center [41, 189] width 50 height 13
click at [432, 79] on icon at bounding box center [431, 77] width 14 height 14
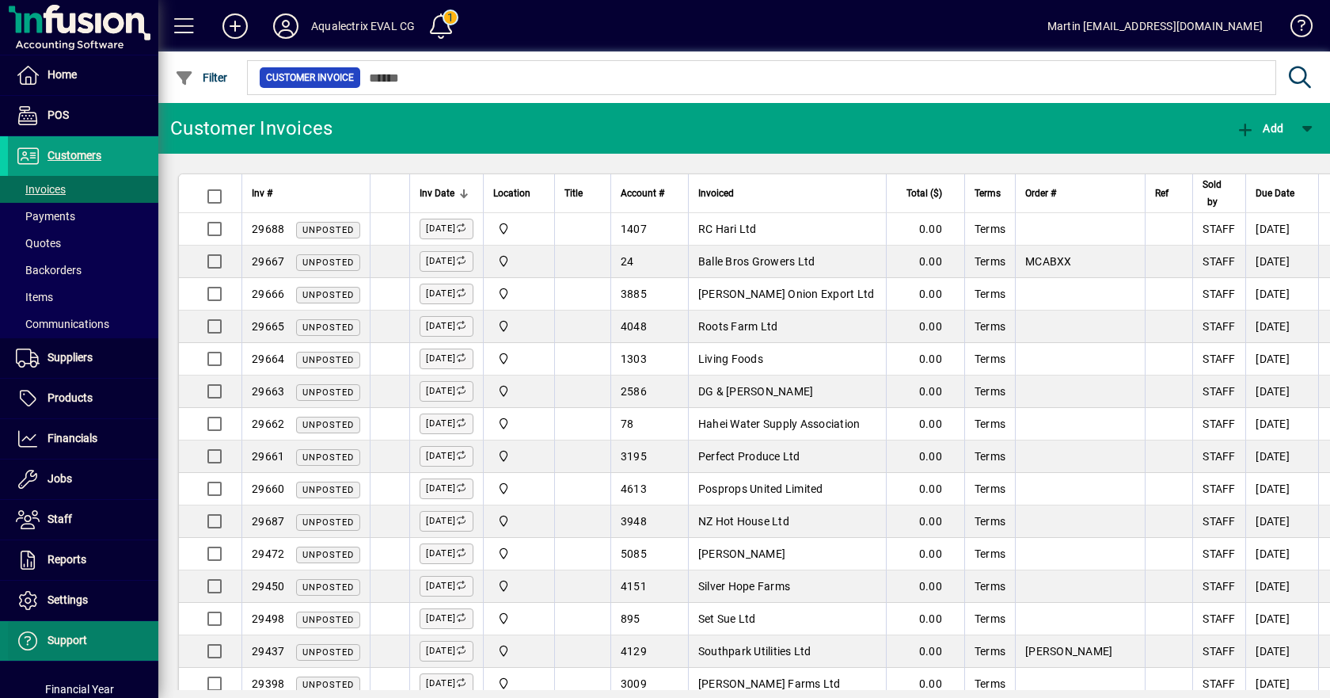
click at [59, 641] on span "Support" at bounding box center [68, 639] width 40 height 13
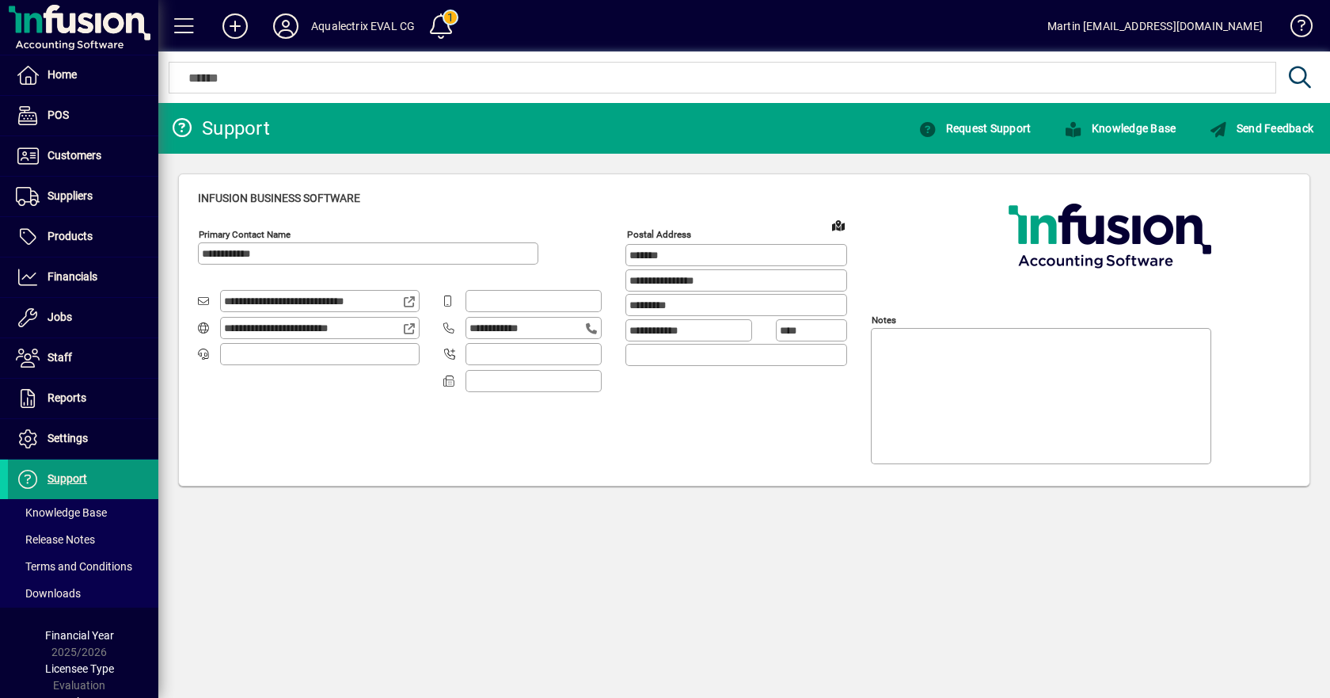
type input "**********"
click at [363, 196] on div "Infusion Business Software" at bounding box center [744, 198] width 1093 height 17
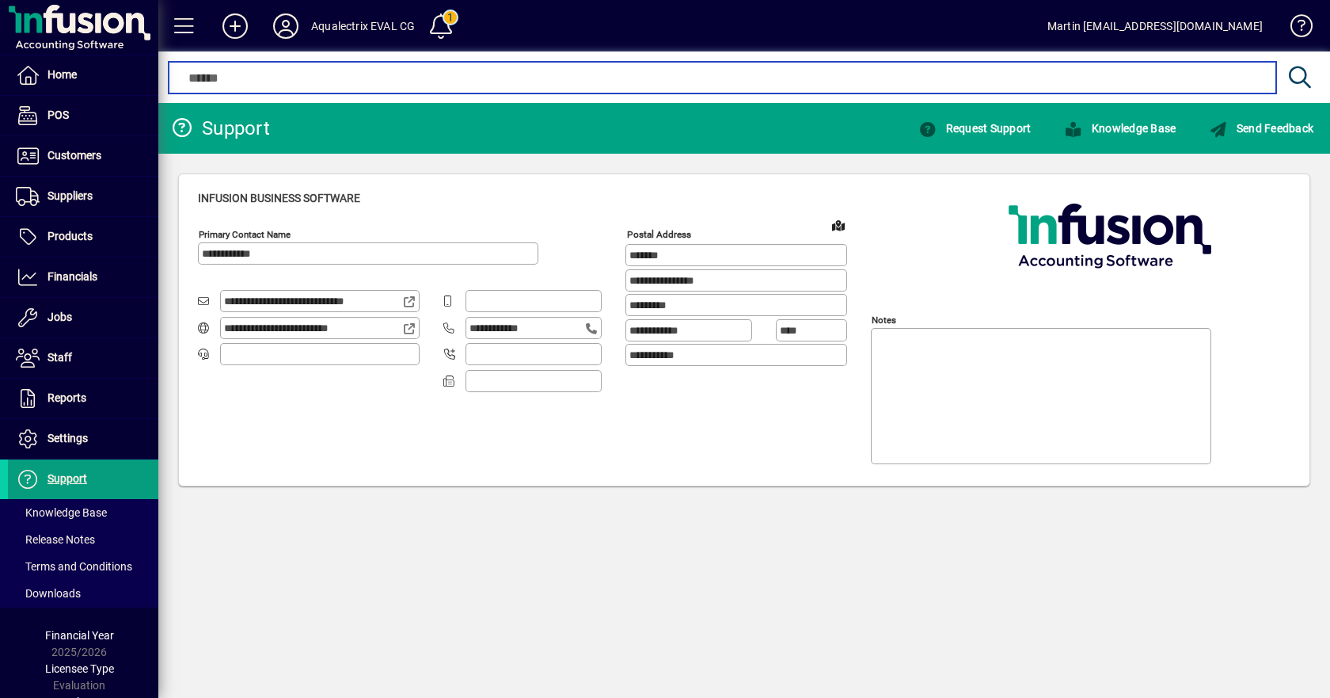
click at [224, 78] on input "text" at bounding box center [722, 77] width 1083 height 19
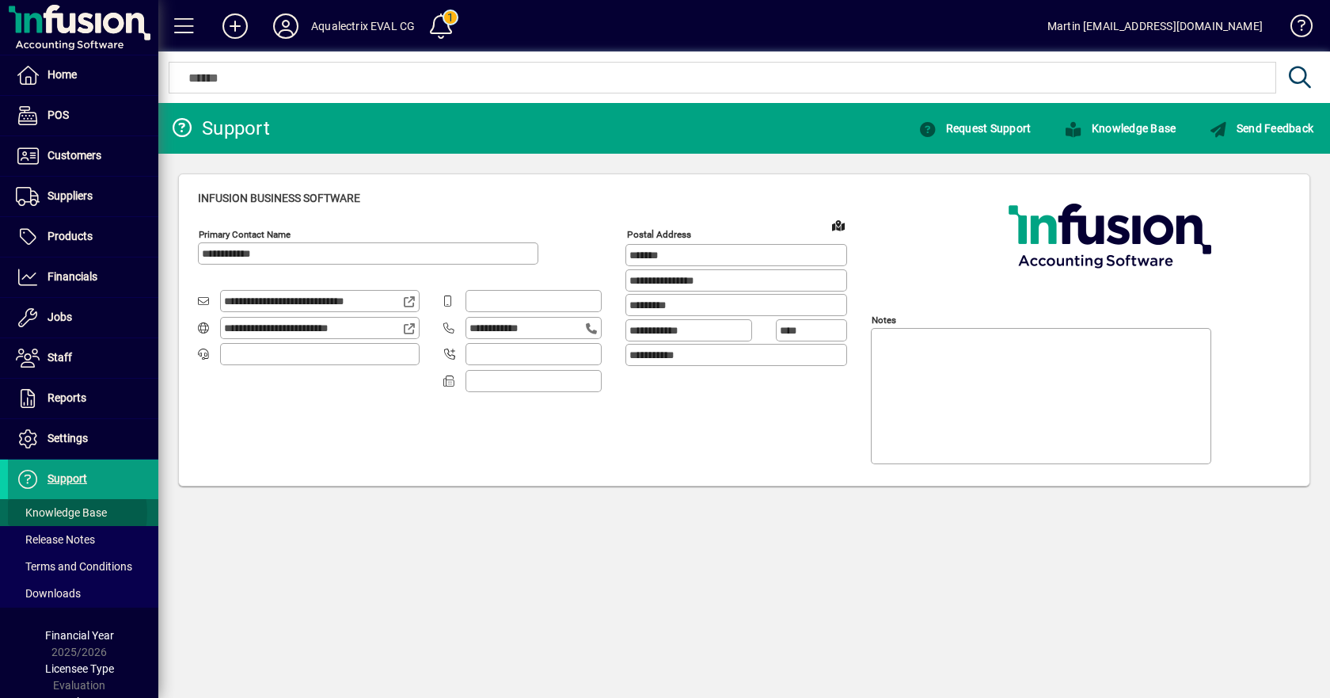
click at [58, 512] on span "Knowledge Base" at bounding box center [61, 512] width 91 height 13
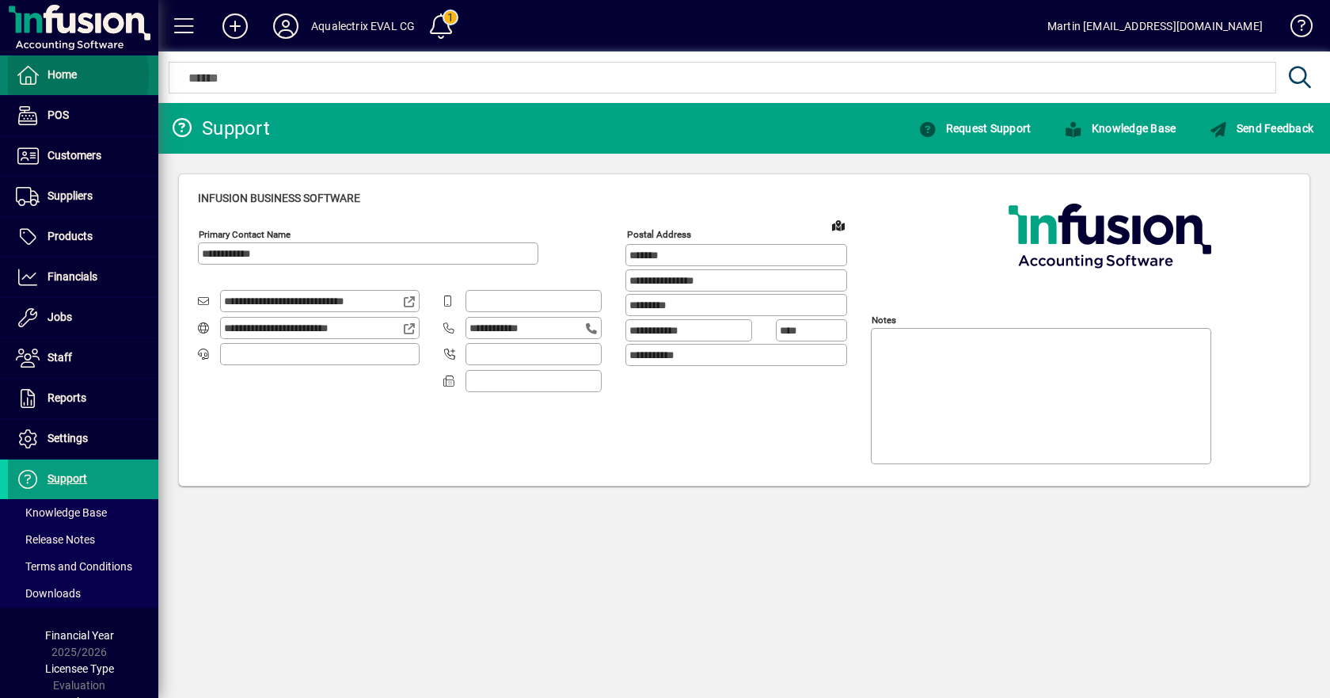
click at [50, 75] on span "Home" at bounding box center [62, 74] width 29 height 13
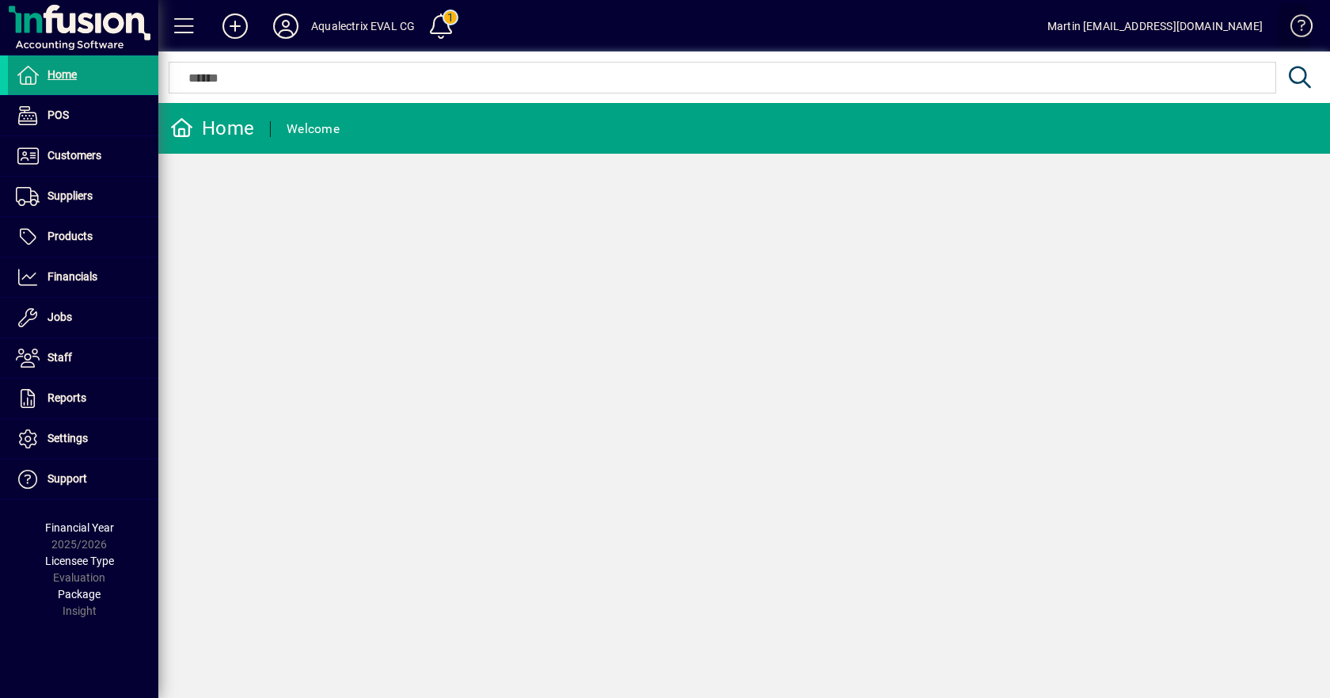
click at [1302, 22] on span at bounding box center [1294, 29] width 38 height 38
